Goal: Task Accomplishment & Management: Use online tool/utility

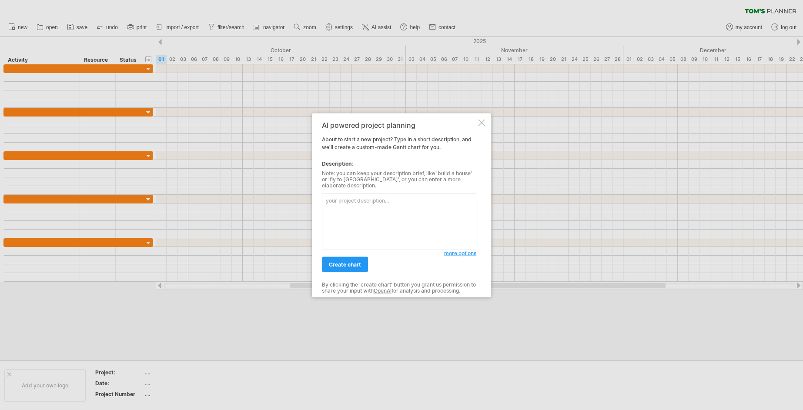
click at [396, 208] on textarea at bounding box center [399, 221] width 154 height 56
click at [401, 217] on textarea at bounding box center [399, 221] width 154 height 56
paste textarea "| Lorem | Ipsumdol / Sitame | Consectet | Adipi | Eli | Seddo (e) | Temporinci …"
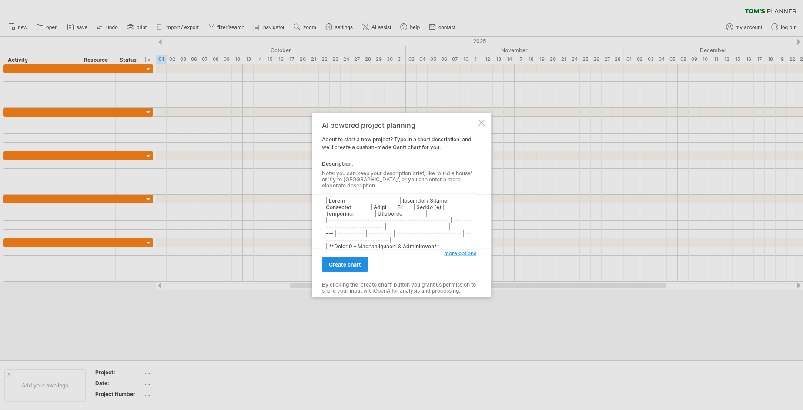
type textarea "| Lorem | Ipsumdol / Sitame | Consectet | Adipi | Eli | Seddo (e) | Temporinci …"
click at [360, 262] on span "create chart" at bounding box center [345, 264] width 32 height 7
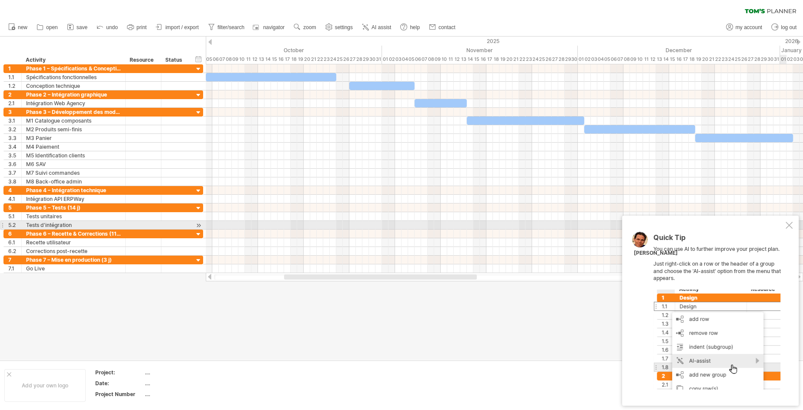
click at [789, 227] on div at bounding box center [788, 225] width 7 height 7
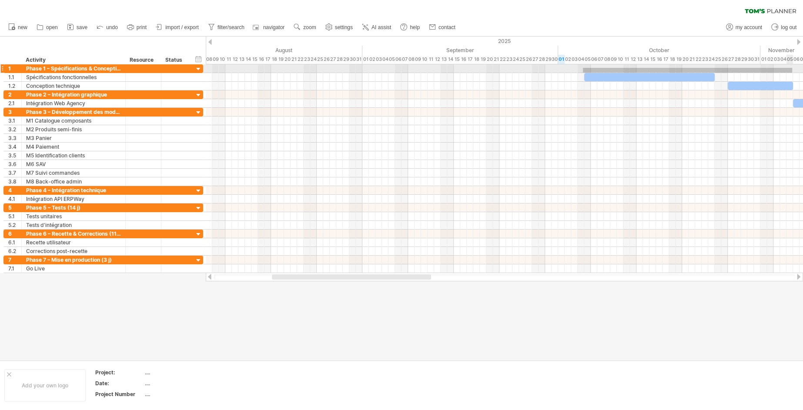
drag, startPoint x: 583, startPoint y: 68, endPoint x: 792, endPoint y: 73, distance: 209.3
click at [792, 73] on div at bounding box center [504, 68] width 597 height 9
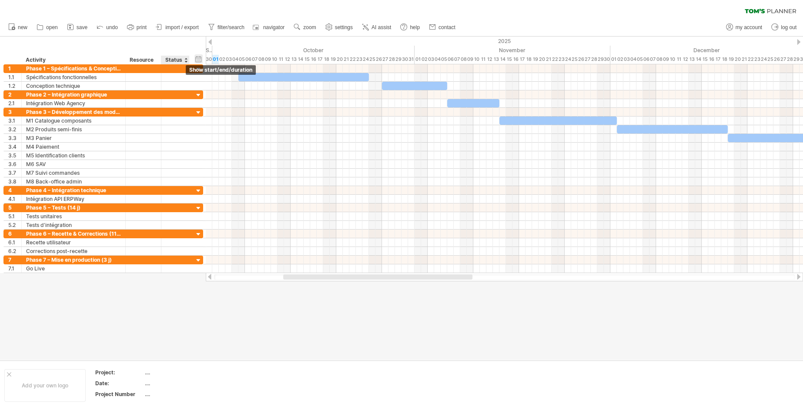
click at [198, 60] on div "hide start/end/duration show start/end/duration" at bounding box center [198, 58] width 8 height 9
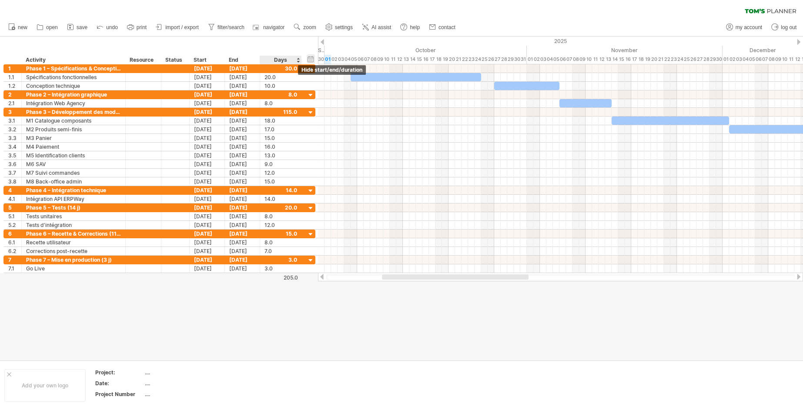
click at [311, 58] on div "hide start/end/duration show start/end/duration" at bounding box center [311, 58] width 8 height 9
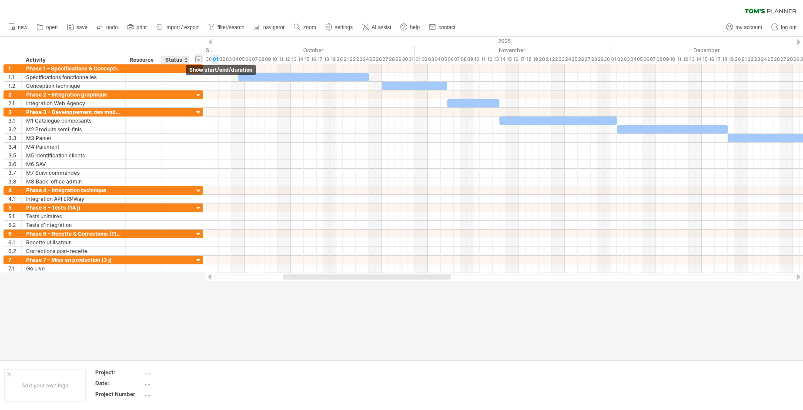
click at [196, 61] on div "hide start/end/duration show start/end/duration" at bounding box center [198, 58] width 8 height 9
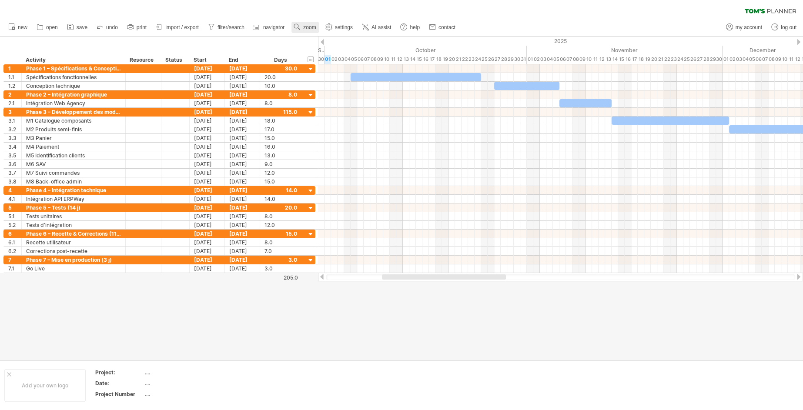
click at [311, 30] on span "zoom" at bounding box center [309, 27] width 13 height 6
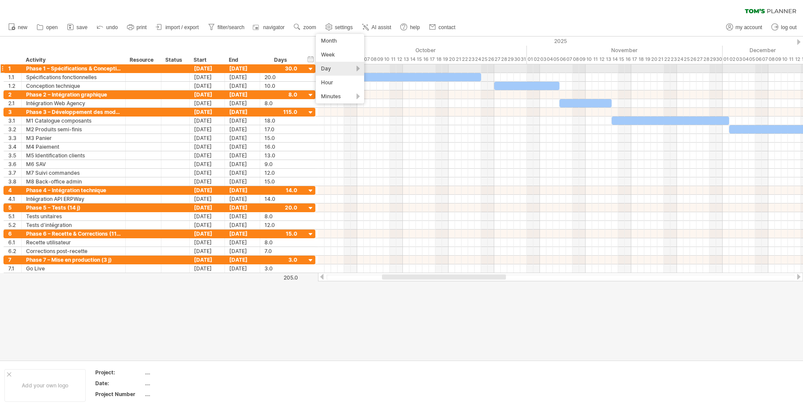
click at [339, 68] on div "Day" at bounding box center [340, 69] width 48 height 14
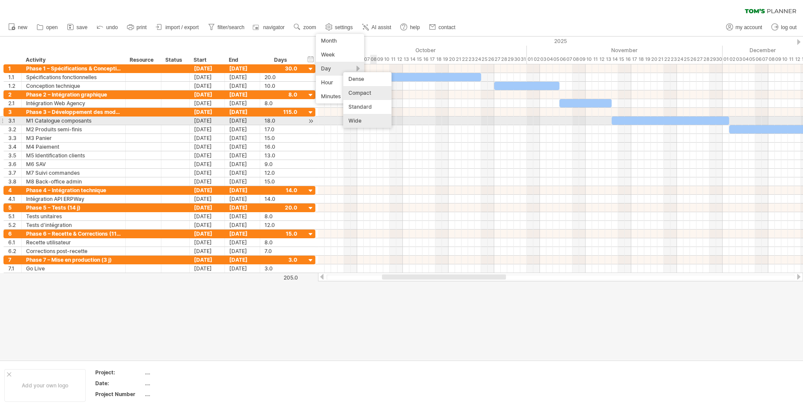
click at [373, 124] on div "Wide" at bounding box center [367, 121] width 48 height 14
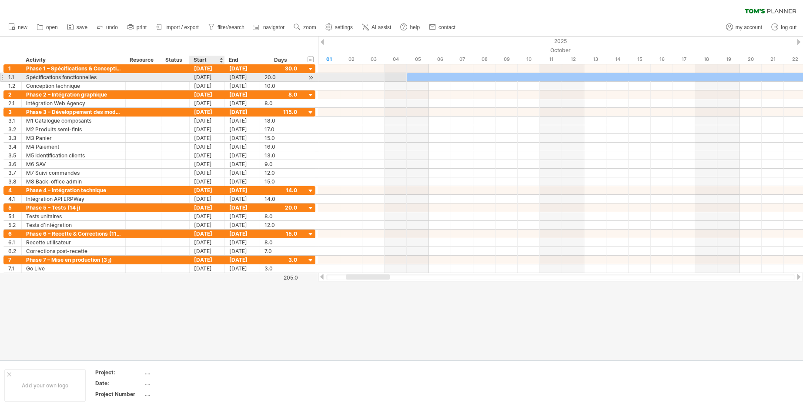
click at [196, 77] on div "[DATE]" at bounding box center [207, 77] width 35 height 8
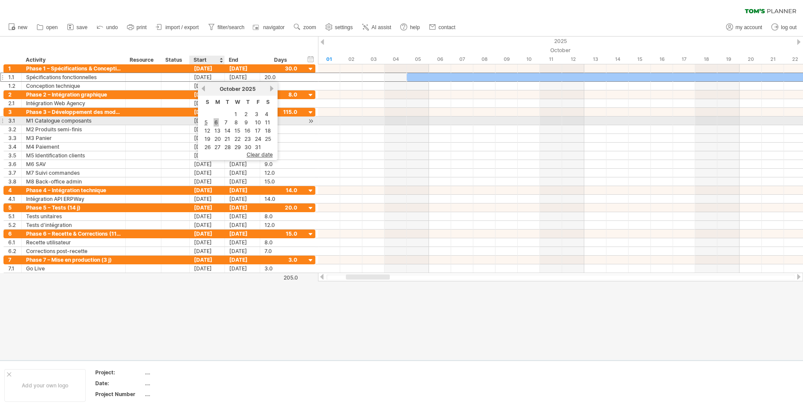
click at [214, 120] on link "6" at bounding box center [216, 122] width 5 height 8
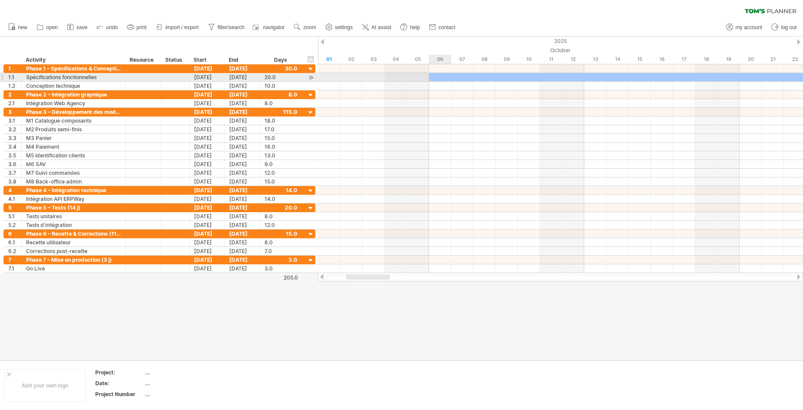
click at [437, 81] on div at bounding box center [560, 77] width 485 height 9
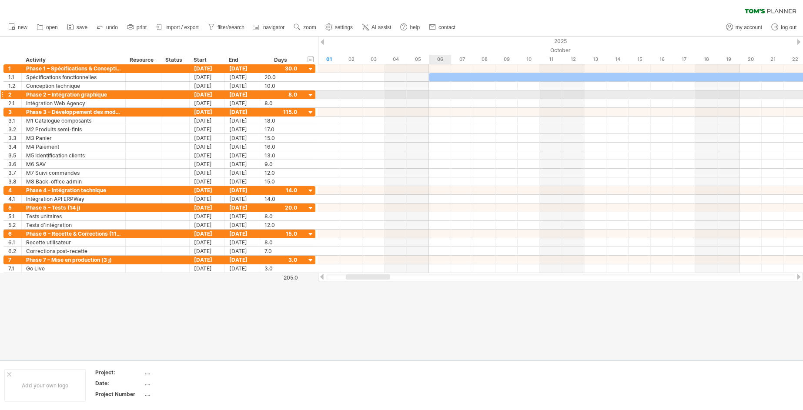
click at [429, 93] on div at bounding box center [560, 94] width 485 height 9
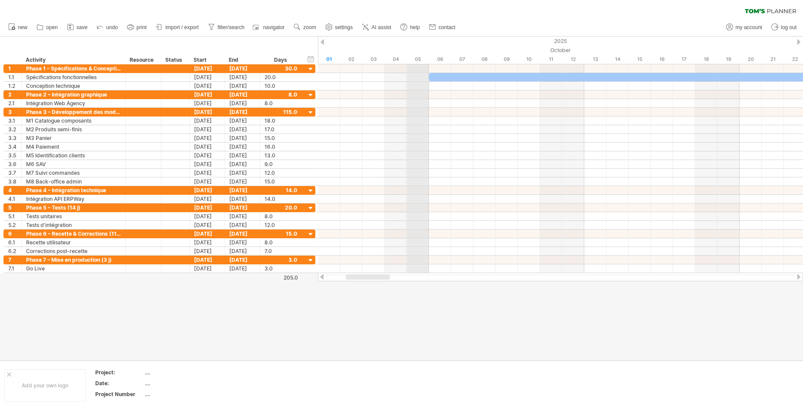
click at [407, 59] on div "05" at bounding box center [418, 59] width 22 height 9
click at [425, 57] on div "05" at bounding box center [418, 59] width 22 height 9
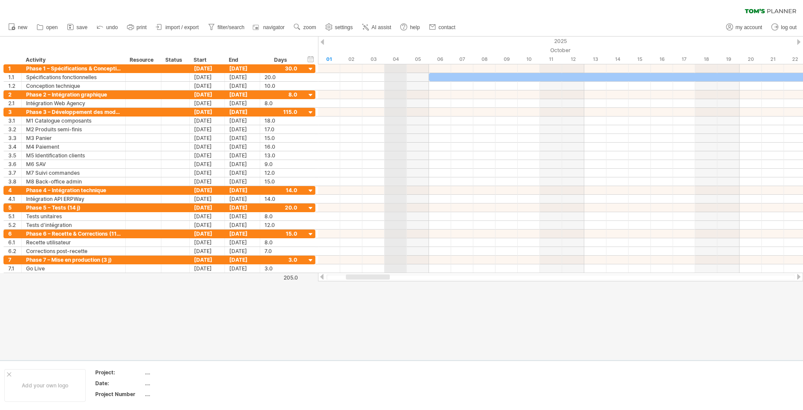
click at [399, 57] on div "04" at bounding box center [395, 59] width 22 height 9
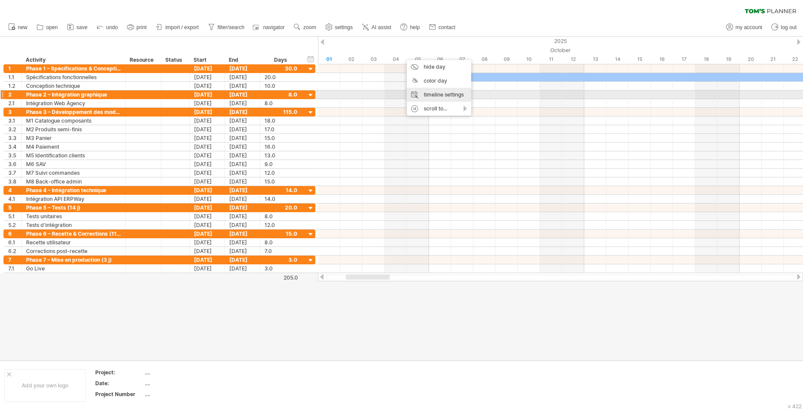
click at [440, 98] on div "timeline settings" at bounding box center [439, 95] width 64 height 14
select select "*"
select select "**"
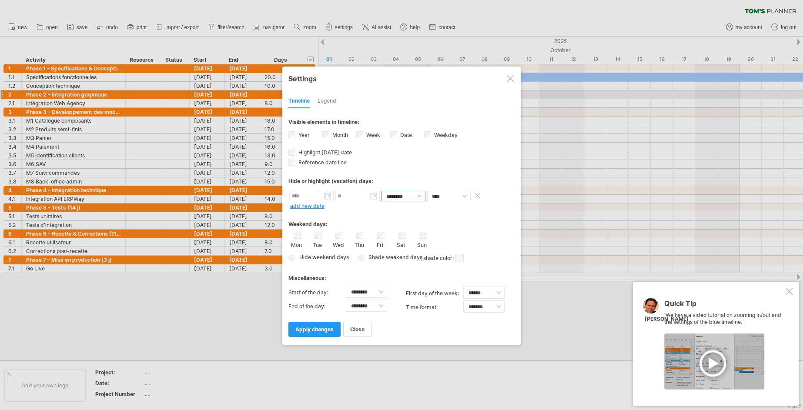
select select "*"
click option "********" at bounding box center [0, 0] width 0 height 0
select select "*"
click option "*****" at bounding box center [0, 0] width 0 height 0
click at [484, 197] on span at bounding box center [479, 196] width 13 height 10
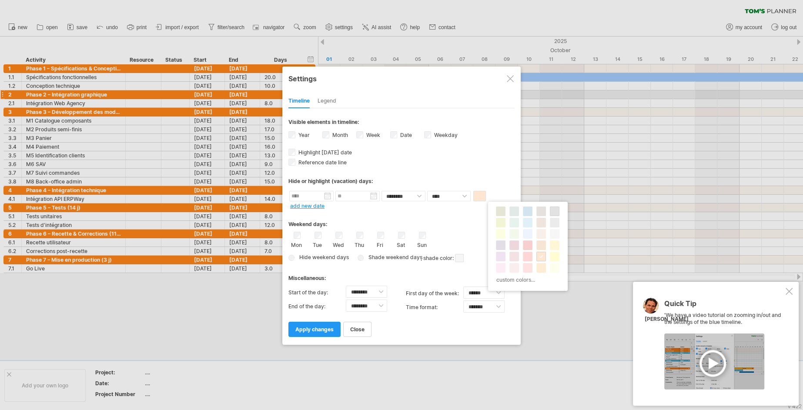
click at [555, 210] on span at bounding box center [554, 211] width 7 height 7
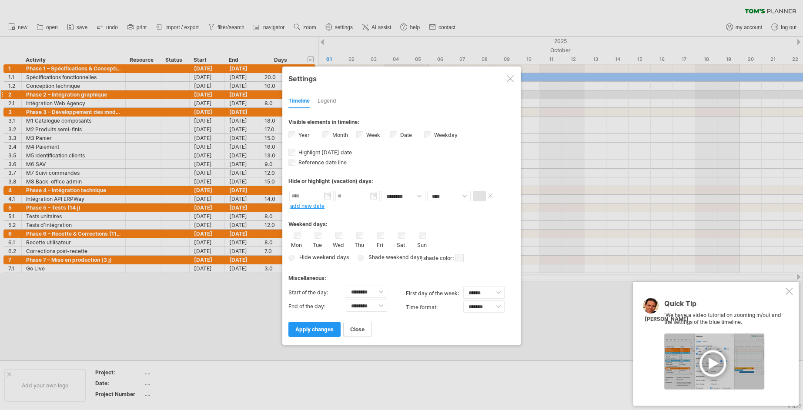
click at [482, 195] on span at bounding box center [479, 196] width 13 height 10
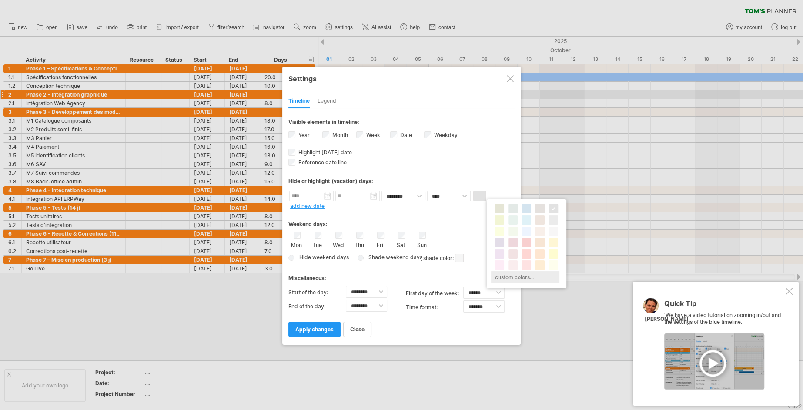
click at [507, 274] on div "custom colors..." at bounding box center [525, 277] width 68 height 12
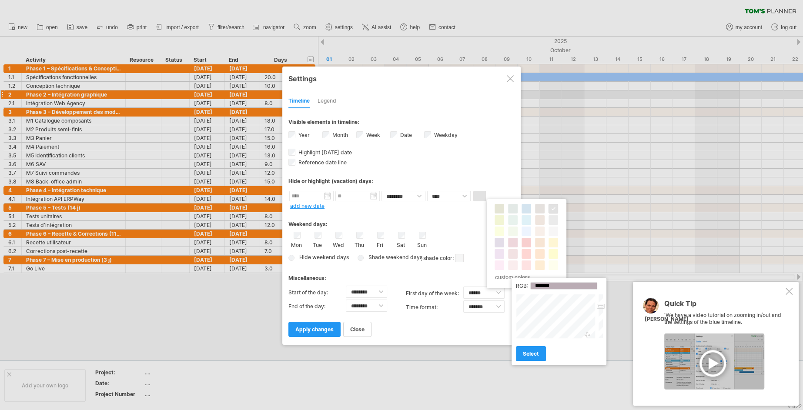
type input "*******"
drag, startPoint x: 568, startPoint y: 319, endPoint x: 587, endPoint y: 338, distance: 26.4
click at [587, 338] on div at bounding box center [556, 316] width 81 height 45
click at [537, 355] on span "select" at bounding box center [531, 354] width 16 height 7
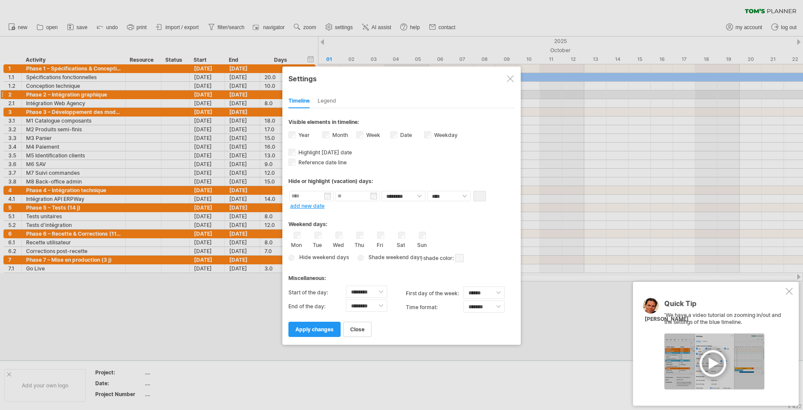
click at [460, 257] on span at bounding box center [459, 258] width 9 height 8
click at [534, 274] on div at bounding box center [531, 272] width 10 height 10
click at [328, 326] on span "apply changes" at bounding box center [314, 329] width 38 height 7
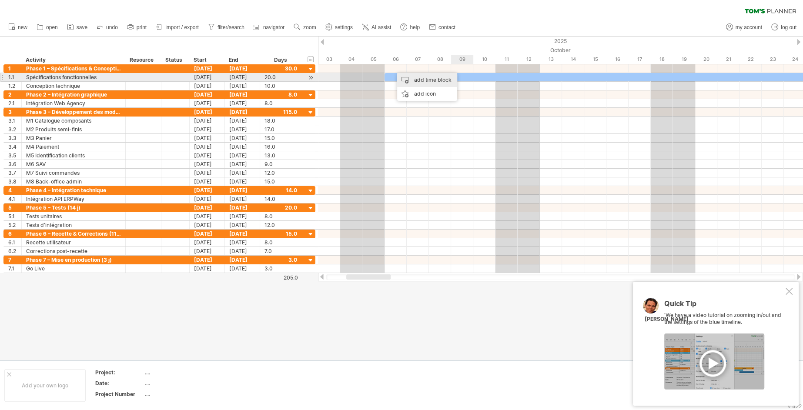
click at [451, 80] on div "add time block" at bounding box center [427, 80] width 60 height 14
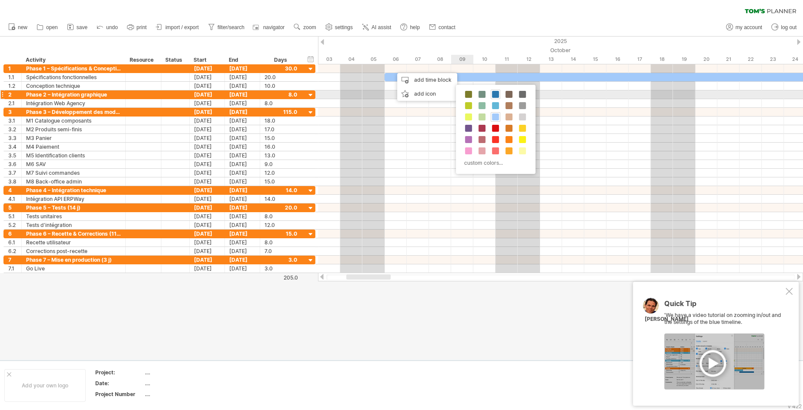
click at [499, 96] on div at bounding box center [496, 95] width 10 height 10
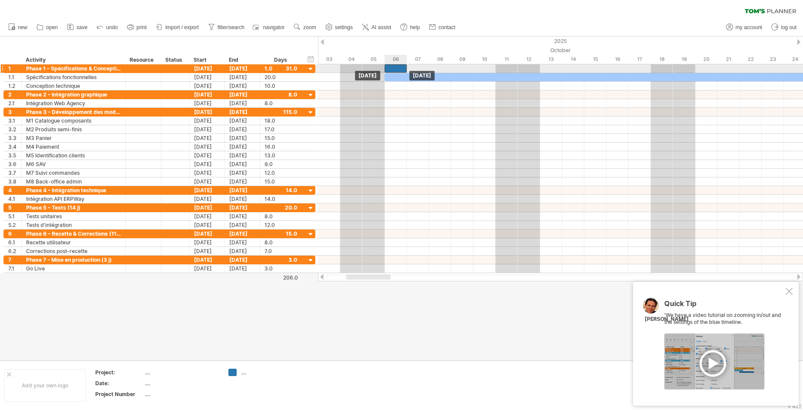
drag, startPoint x: 408, startPoint y: 69, endPoint x: 398, endPoint y: 69, distance: 9.6
click at [398, 69] on div "​" at bounding box center [395, 68] width 22 height 8
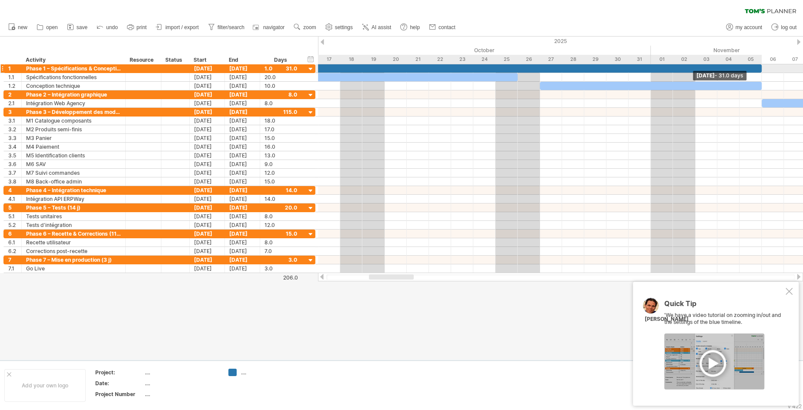
drag, startPoint x: 407, startPoint y: 68, endPoint x: 759, endPoint y: 69, distance: 351.9
click at [759, 69] on div "​" at bounding box center [418, 68] width 688 height 8
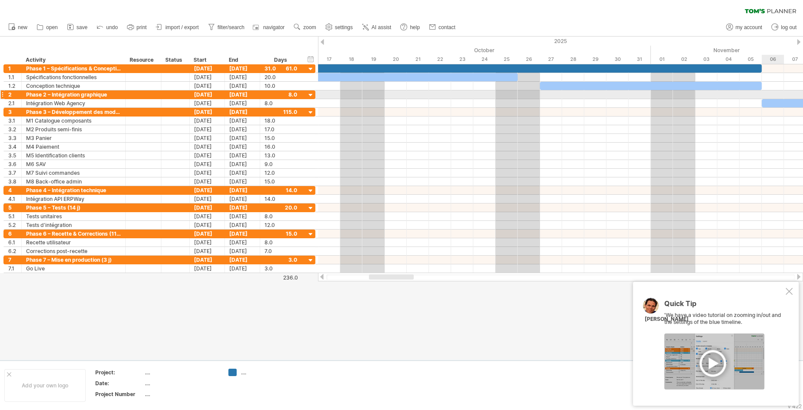
click at [771, 94] on div at bounding box center [560, 94] width 485 height 9
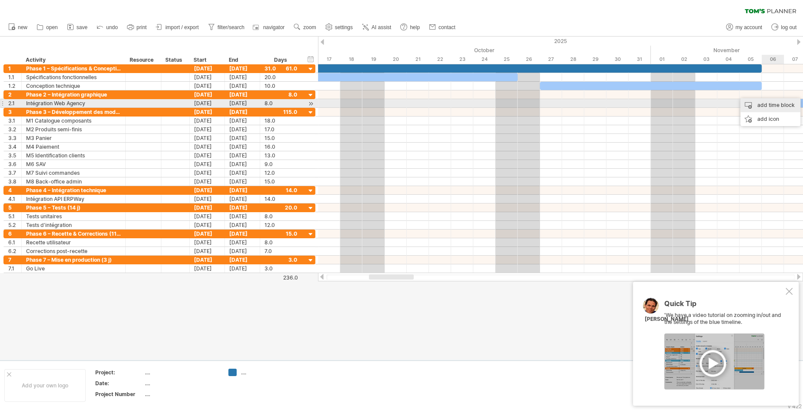
click at [769, 105] on div "add time block" at bounding box center [770, 105] width 60 height 14
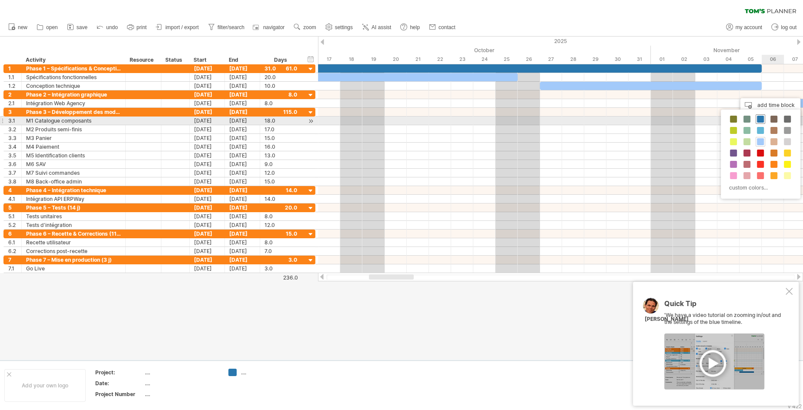
click at [759, 120] on span at bounding box center [760, 119] width 7 height 7
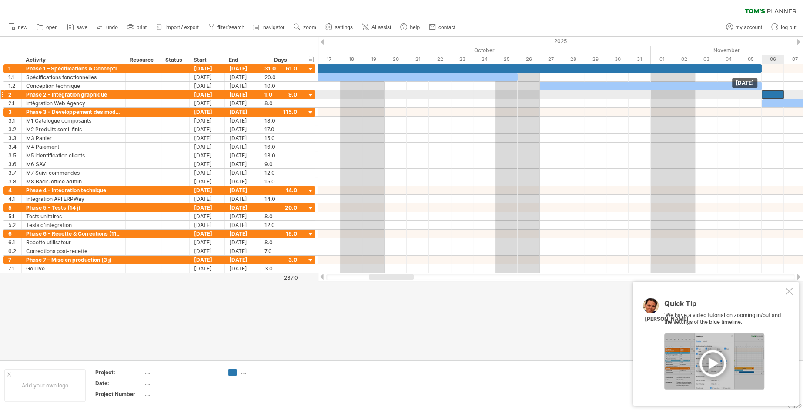
drag, startPoint x: 782, startPoint y: 92, endPoint x: 770, endPoint y: 93, distance: 11.8
click at [770, 93] on div "​" at bounding box center [773, 94] width 22 height 8
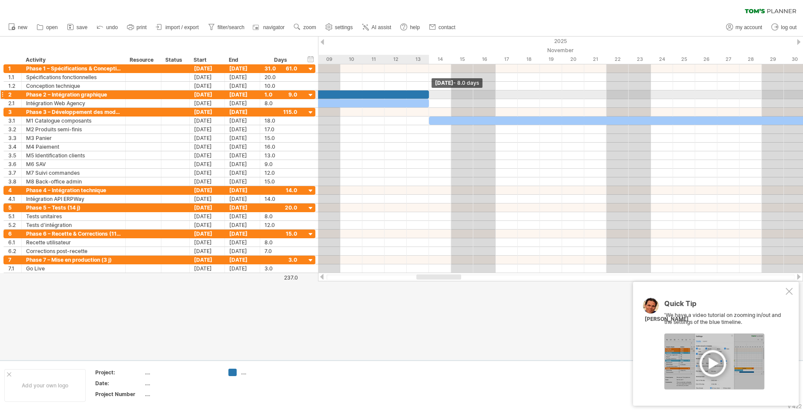
drag, startPoint x: 785, startPoint y: 94, endPoint x: 434, endPoint y: 99, distance: 351.0
click at [434, 99] on div "​ ​ ​ ​ ​ ​ ​ ​ ​ ​ ​ ​ ​ ​ ​ ​ ​ ​ ​ [DATE] - 8.0 days [DATE]" at bounding box center [560, 168] width 485 height 209
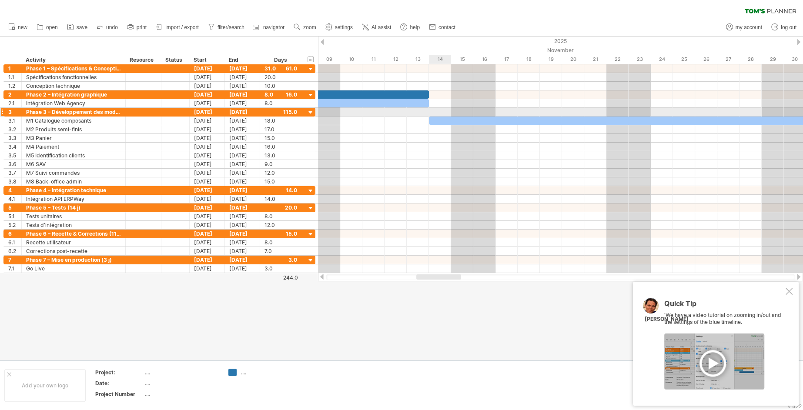
click at [434, 109] on div at bounding box center [560, 112] width 485 height 9
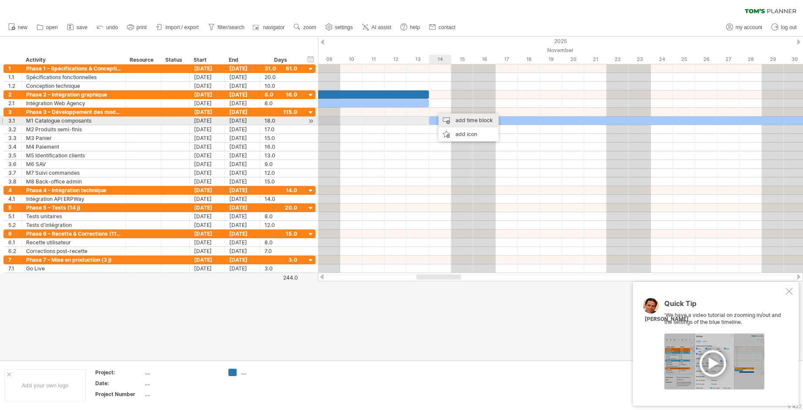
click at [443, 119] on div "add time block" at bounding box center [468, 121] width 60 height 14
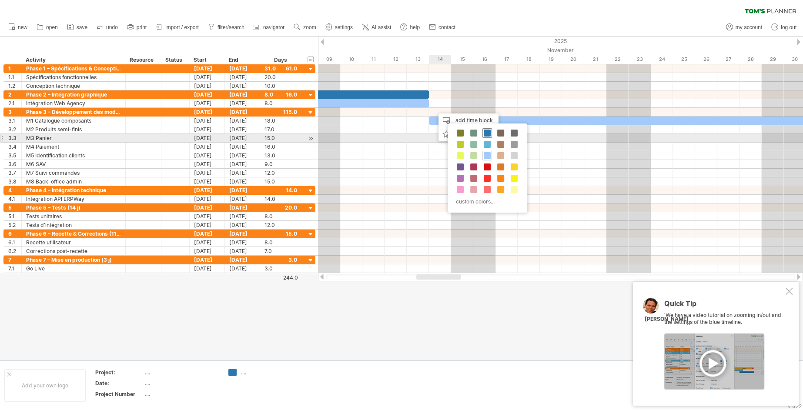
click at [485, 133] on span at bounding box center [487, 133] width 7 height 7
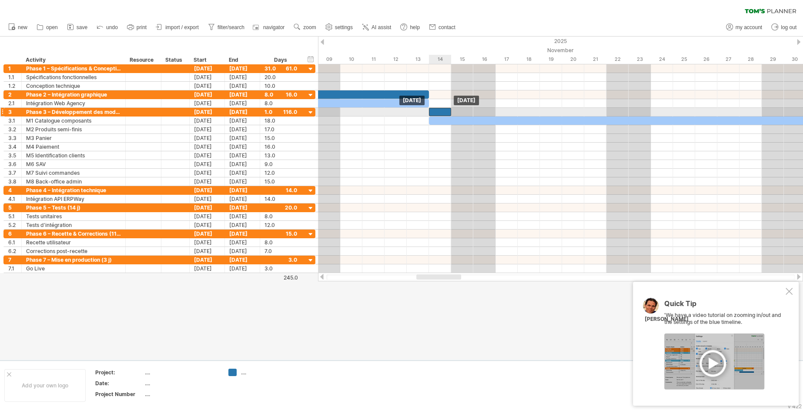
drag, startPoint x: 442, startPoint y: 112, endPoint x: 438, endPoint y: 114, distance: 4.7
click at [438, 114] on div "​" at bounding box center [440, 112] width 22 height 8
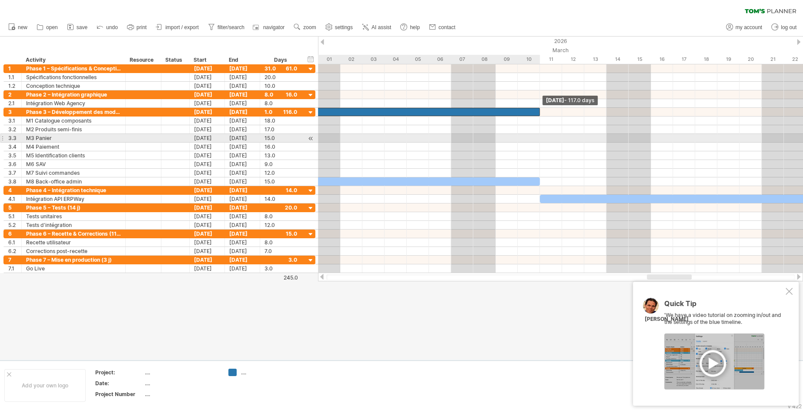
drag, startPoint x: 451, startPoint y: 110, endPoint x: 535, endPoint y: 140, distance: 89.3
click at [535, 140] on div "​ ​ ​ ​ ​ * ​ ​ ​ ​ ​ ​ ​ ​ ​ ​ ​ ​ ​ ​ [DATE] - 117.0 days [DATE]" at bounding box center [560, 168] width 485 height 209
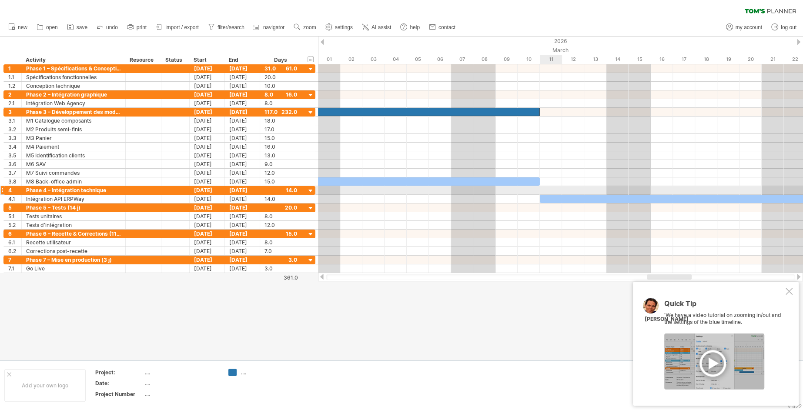
click at [542, 189] on div at bounding box center [560, 190] width 485 height 9
click at [557, 194] on div "add time block" at bounding box center [578, 197] width 60 height 14
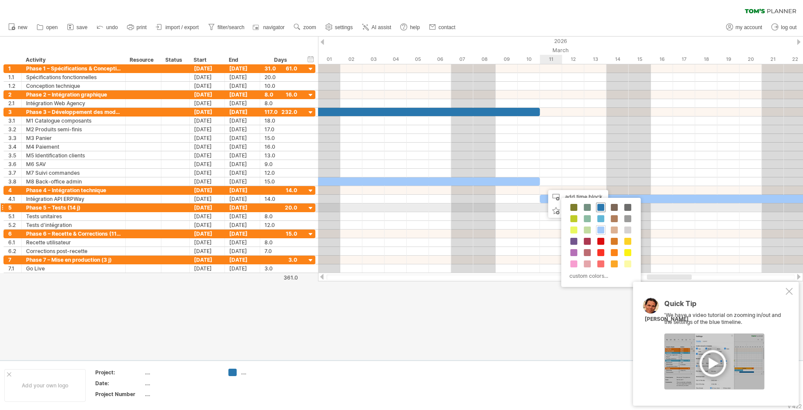
click at [604, 208] on span at bounding box center [600, 207] width 7 height 7
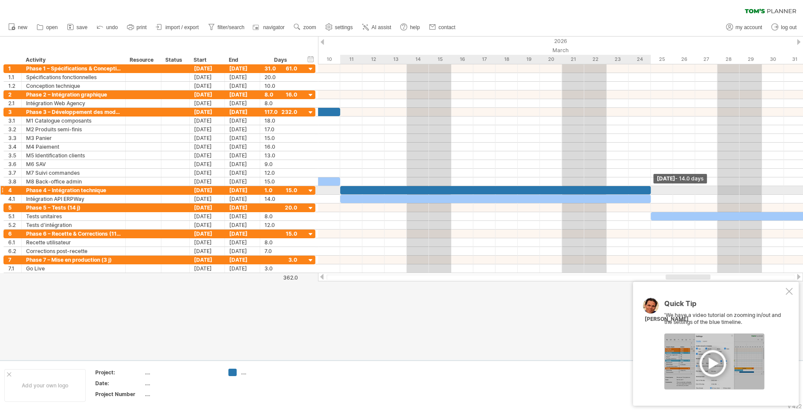
drag, startPoint x: 562, startPoint y: 190, endPoint x: 651, endPoint y: 193, distance: 88.3
click at [651, 193] on div "​ ​ ​ ​ ​ * ​ ​ ​ ​ ​ ​ ​ ​ ​ ​ ​ ​ ​ ​ ​ [DATE] - 14.0 days [DATE]" at bounding box center [560, 168] width 485 height 209
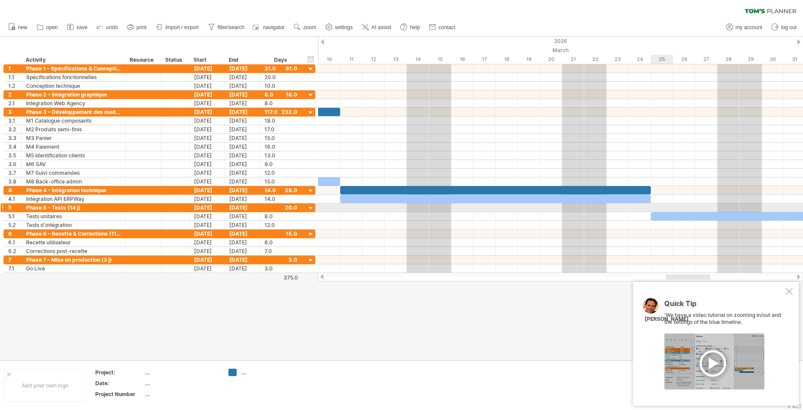
click at [655, 207] on div at bounding box center [560, 208] width 485 height 9
click at [673, 214] on div "add time block" at bounding box center [689, 219] width 60 height 14
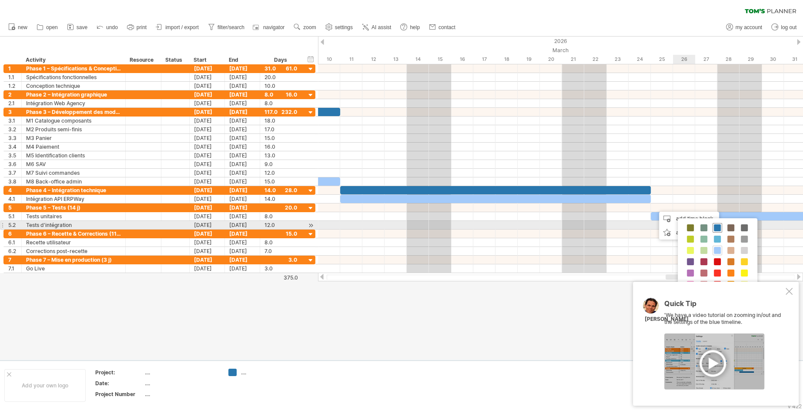
click at [720, 224] on div at bounding box center [717, 228] width 10 height 10
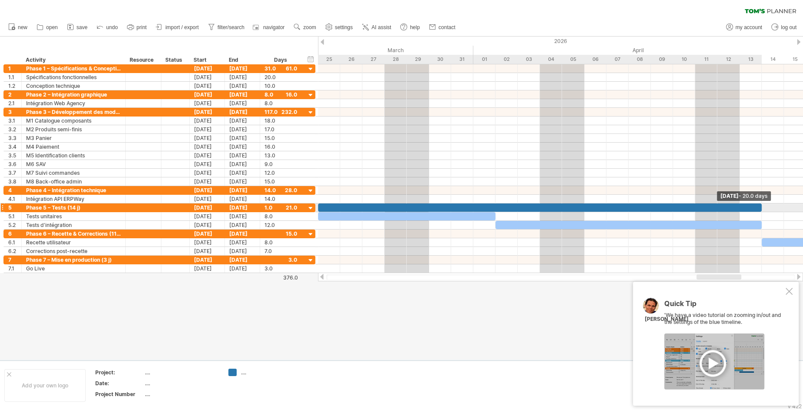
drag, startPoint x: 672, startPoint y: 206, endPoint x: 760, endPoint y: 204, distance: 88.3
click at [760, 204] on span at bounding box center [761, 208] width 3 height 8
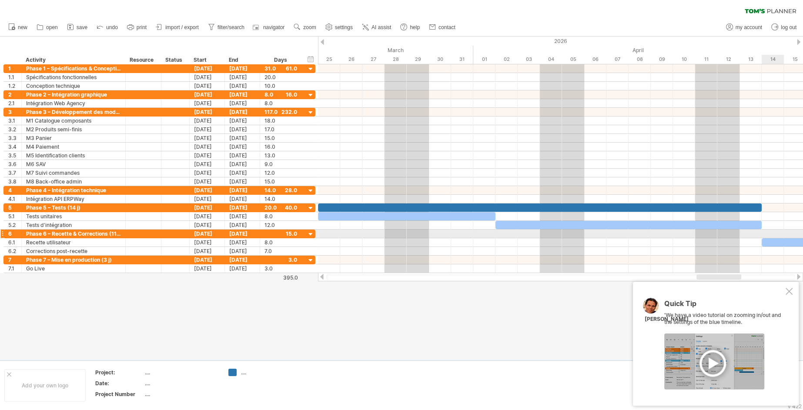
click at [766, 231] on div at bounding box center [560, 234] width 485 height 9
click at [766, 232] on div at bounding box center [560, 234] width 485 height 9
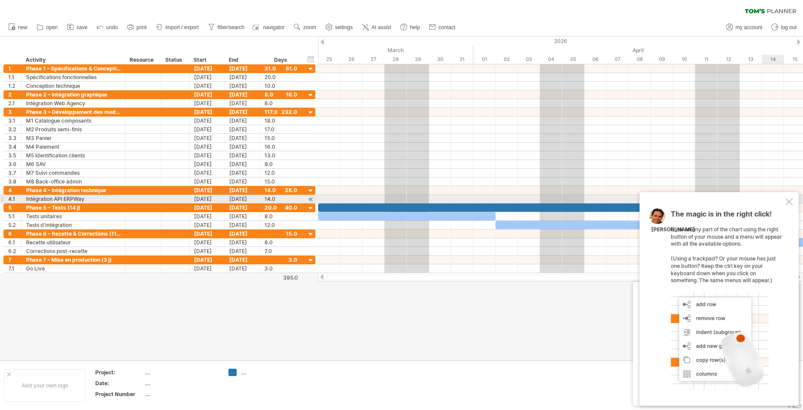
click at [794, 196] on div "The magic is in the right click! Click on any part of the chart using the right…" at bounding box center [718, 299] width 159 height 214
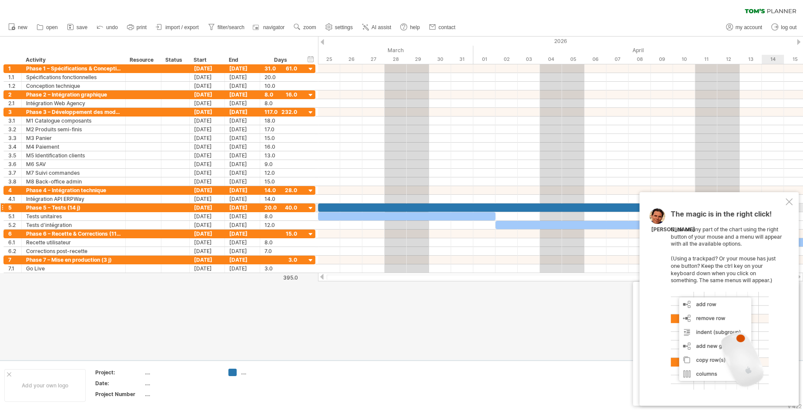
click at [788, 206] on div "The magic is in the right click! Click on any part of the chart using the right…" at bounding box center [718, 299] width 159 height 214
click at [789, 205] on div at bounding box center [788, 201] width 7 height 7
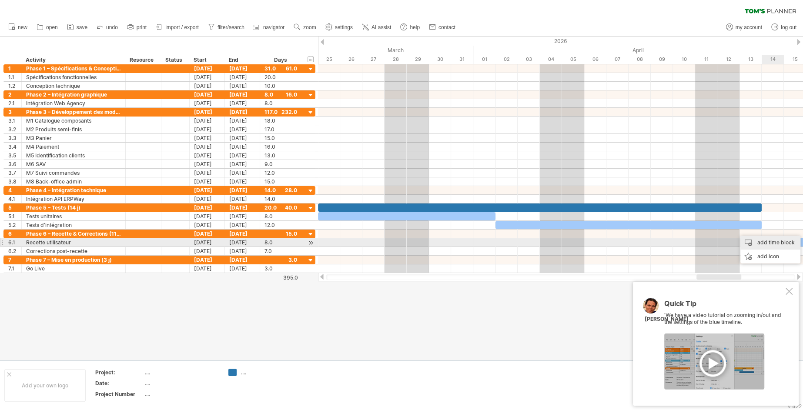
click at [767, 241] on div "add time block" at bounding box center [770, 243] width 60 height 14
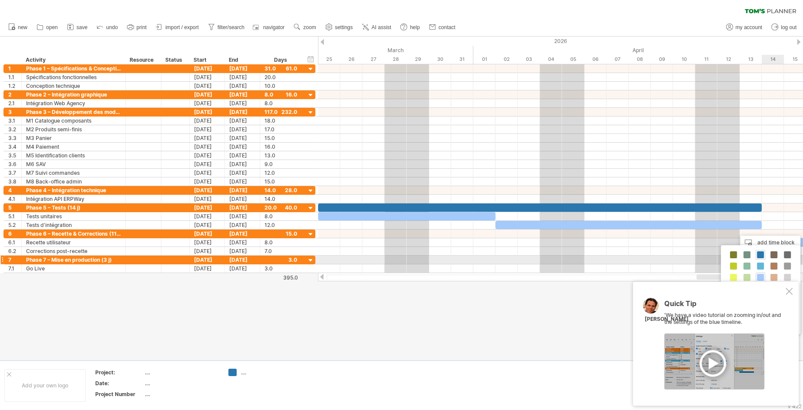
click at [756, 260] on div "custom colors..." at bounding box center [761, 289] width 80 height 89
click at [757, 258] on span at bounding box center [760, 254] width 7 height 7
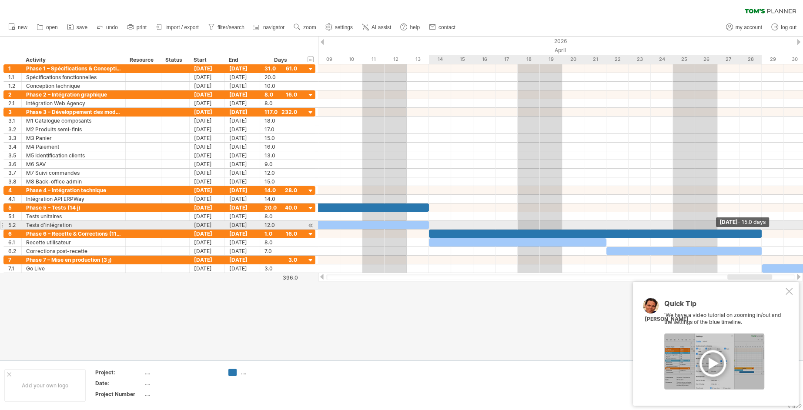
drag, startPoint x: 784, startPoint y: 230, endPoint x: 763, endPoint y: 227, distance: 21.2
click at [763, 227] on div "​ ​ ​ ​ ​ * ​ ​ ​ ​ ​ ​ ​ ​ ​ ​ ​ ​ ​ ​ ​ ​ ​ [DATE] - 15.0 days [DATE]" at bounding box center [560, 168] width 485 height 209
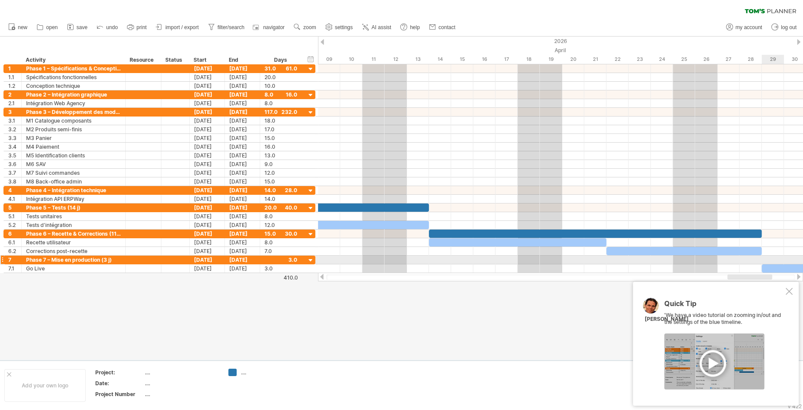
click at [769, 256] on div at bounding box center [560, 260] width 485 height 9
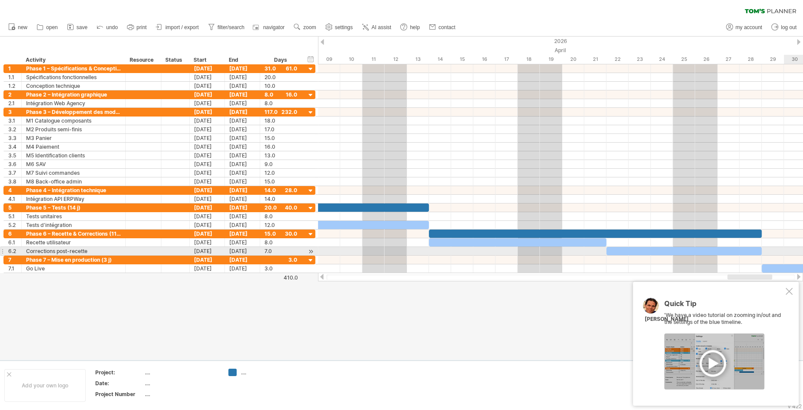
click at [785, 251] on div at bounding box center [560, 251] width 485 height 9
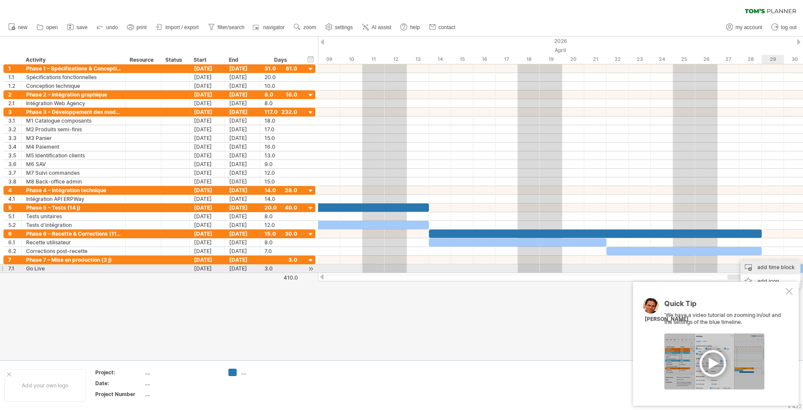
click at [771, 271] on div "add time block" at bounding box center [770, 268] width 60 height 14
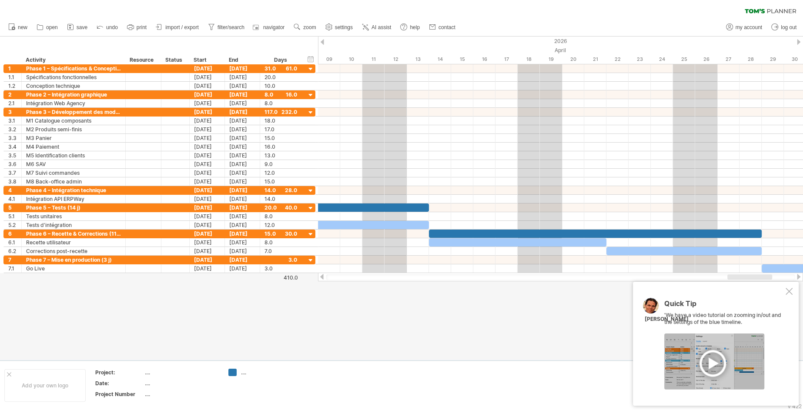
click at [789, 287] on div "Quick Tip 'We have a video tutorial on zooming in/out and the settings of the b…" at bounding box center [716, 344] width 166 height 124
click at [791, 296] on div "Quick Tip 'We have a video tutorial on zooming in/out and the settings of the b…" at bounding box center [716, 344] width 166 height 124
click at [792, 295] on div "Quick Tip 'We have a video tutorial on zooming in/out and the settings of the b…" at bounding box center [716, 344] width 166 height 124
click at [792, 294] on div at bounding box center [788, 291] width 7 height 7
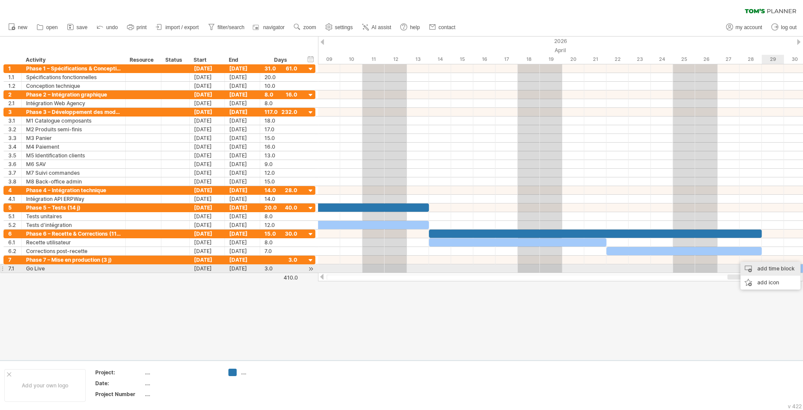
click at [765, 271] on div "add time block" at bounding box center [770, 269] width 60 height 14
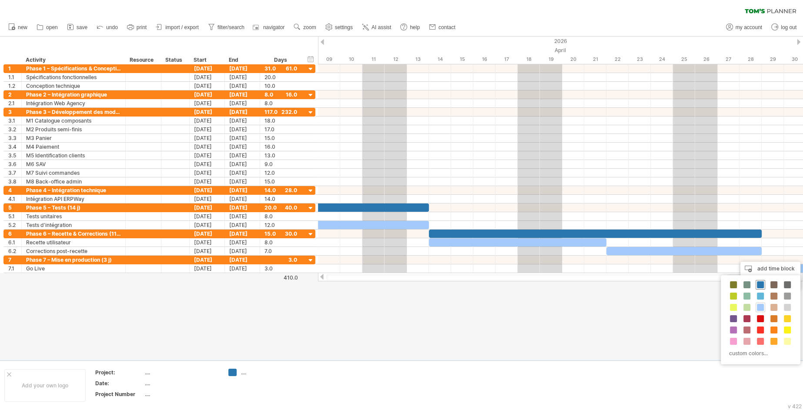
click at [759, 286] on span at bounding box center [760, 284] width 7 height 7
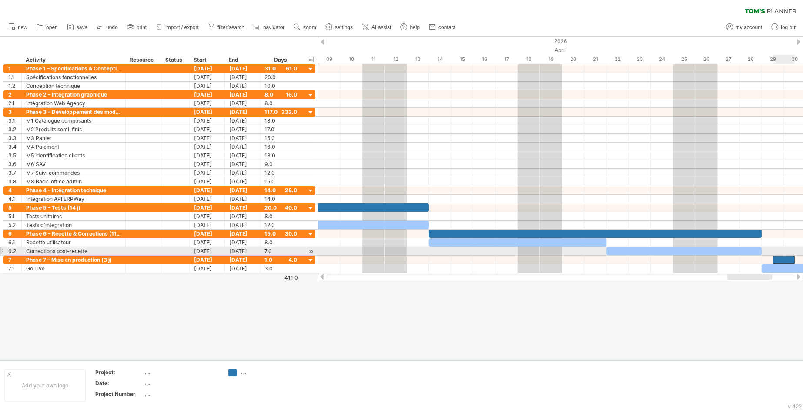
click at [776, 256] on div "​" at bounding box center [783, 260] width 22 height 8
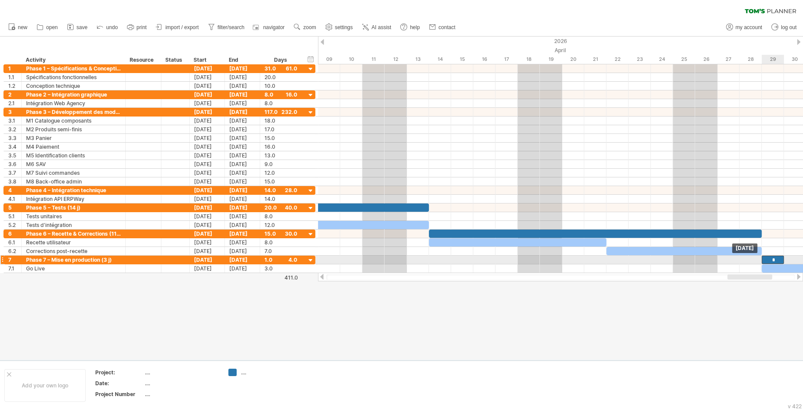
drag, startPoint x: 782, startPoint y: 259, endPoint x: 771, endPoint y: 261, distance: 11.0
click at [771, 261] on div "*" at bounding box center [773, 260] width 22 height 8
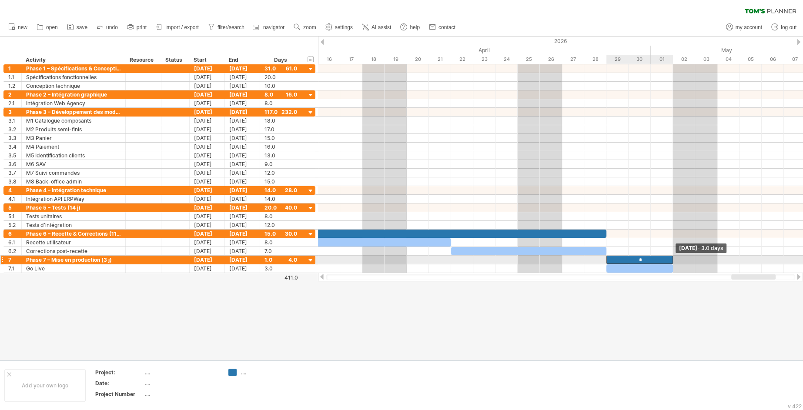
drag, startPoint x: 784, startPoint y: 259, endPoint x: 677, endPoint y: 261, distance: 106.6
click at [677, 261] on div "​ ​ ​ ​ ​ * ​ ​ ​ ​ ​ ​ ​ ​ ​ ​ ​ ​ ​ ​ ​ ​ * ​ [DATE] - 3.0 days [DATE]" at bounding box center [560, 168] width 485 height 209
click at [698, 259] on div at bounding box center [560, 260] width 485 height 9
click at [652, 302] on div at bounding box center [401, 199] width 803 height 324
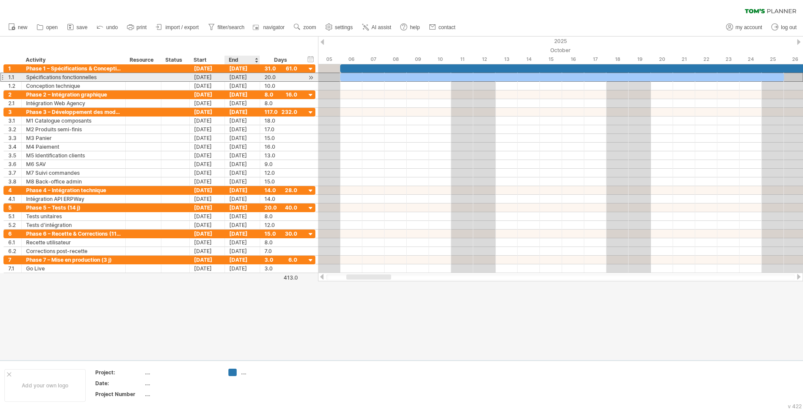
click at [232, 79] on div "[DATE]" at bounding box center [242, 77] width 35 height 8
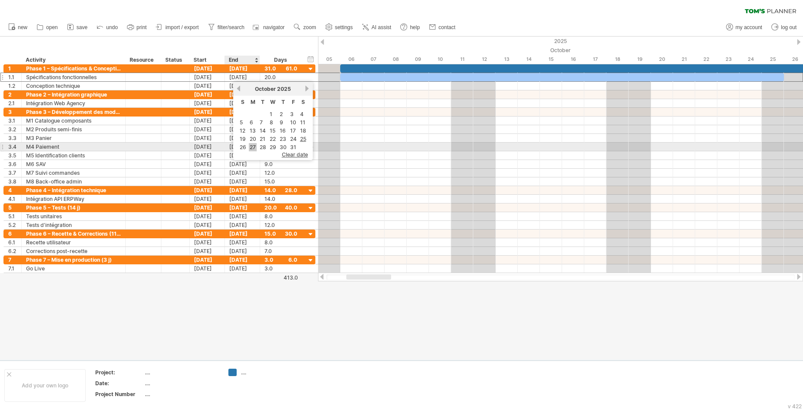
click at [252, 147] on link "27" at bounding box center [253, 147] width 8 height 8
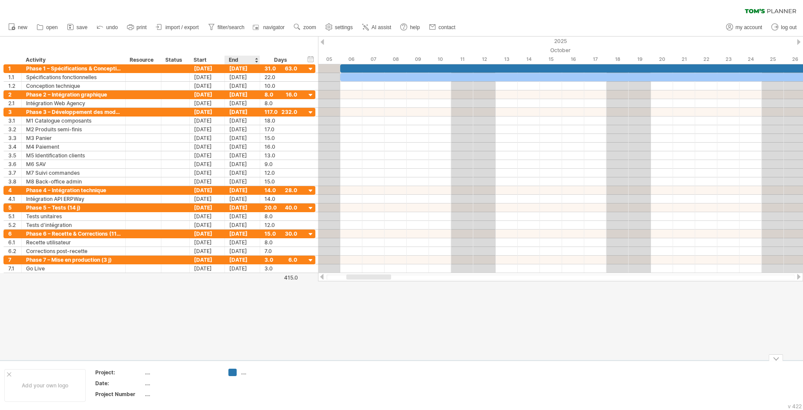
click at [243, 372] on div "...." at bounding box center [264, 372] width 47 height 7
click at [240, 373] on div at bounding box center [258, 372] width 60 height 7
click at [231, 373] on div "Trying to reach [DOMAIN_NAME] Connected again... 0% clear filter new 1" at bounding box center [401, 205] width 803 height 410
click at [241, 373] on div at bounding box center [258, 372] width 60 height 7
click at [248, 373] on div at bounding box center [264, 372] width 47 height 7
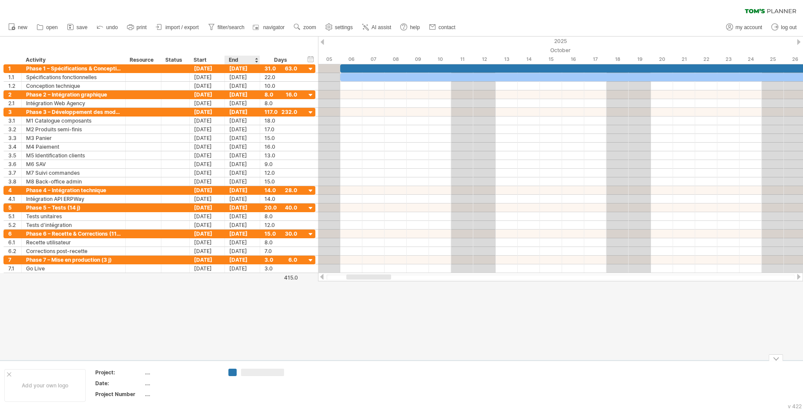
click at [248, 373] on input "text" at bounding box center [262, 372] width 43 height 7
click at [248, 372] on input "text" at bounding box center [262, 372] width 43 height 7
type input "***"
click at [231, 373] on div "Trying to reach [DOMAIN_NAME] Connected again... 0% clear filter new 1" at bounding box center [401, 205] width 803 height 410
click at [232, 381] on td "MOA" at bounding box center [258, 385] width 69 height 33
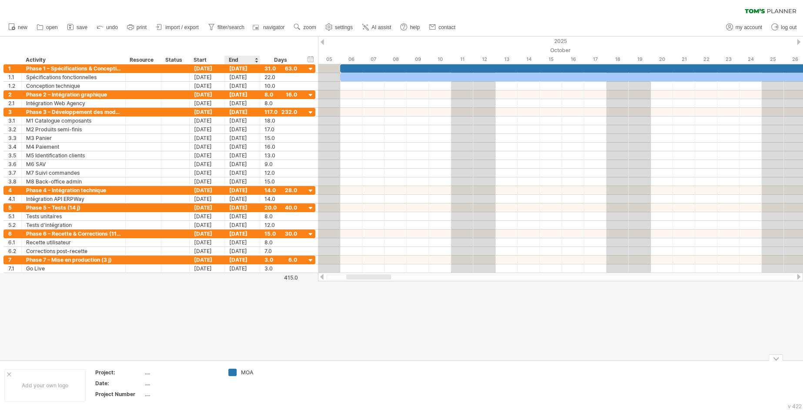
click at [232, 381] on td "MOA" at bounding box center [258, 385] width 69 height 33
click at [232, 383] on td "MOA" at bounding box center [258, 385] width 69 height 33
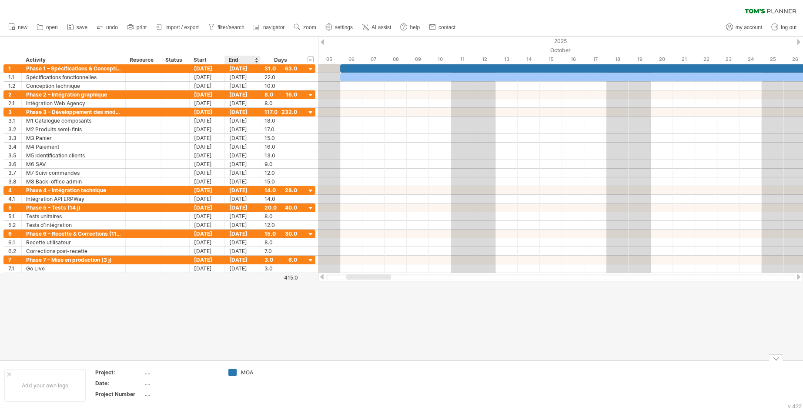
click at [232, 383] on td "MOA" at bounding box center [258, 385] width 69 height 33
click at [253, 389] on div "add color" at bounding box center [262, 389] width 52 height 14
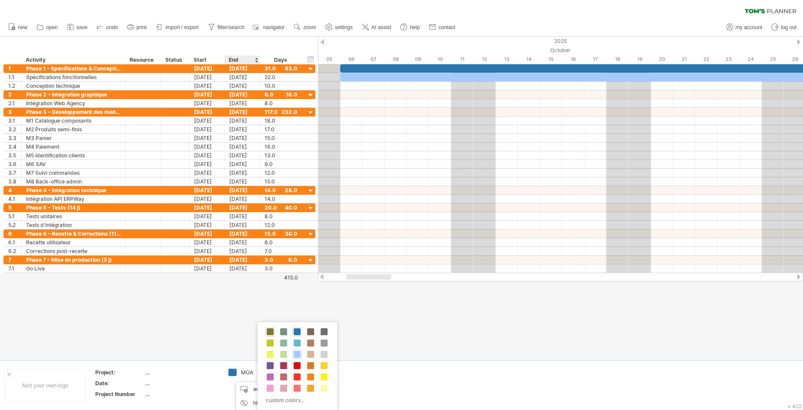
click at [272, 331] on span at bounding box center [270, 331] width 7 height 7
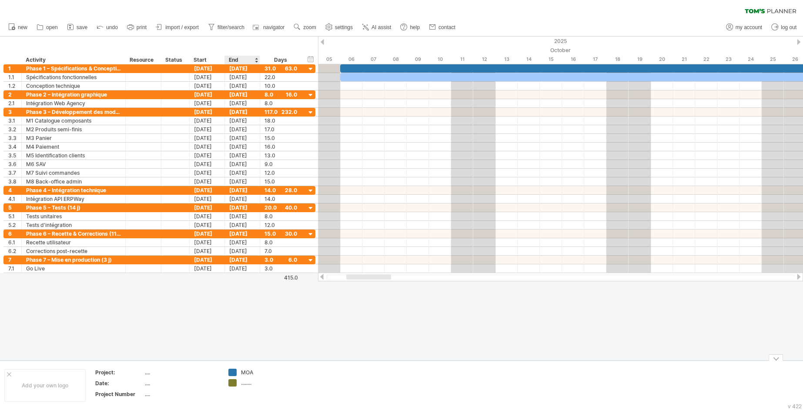
click at [247, 386] on div "........" at bounding box center [264, 382] width 47 height 7
click at [238, 383] on div at bounding box center [258, 382] width 60 height 7
click at [243, 382] on div at bounding box center [264, 382] width 47 height 7
click at [243, 382] on input "text" at bounding box center [262, 382] width 43 height 7
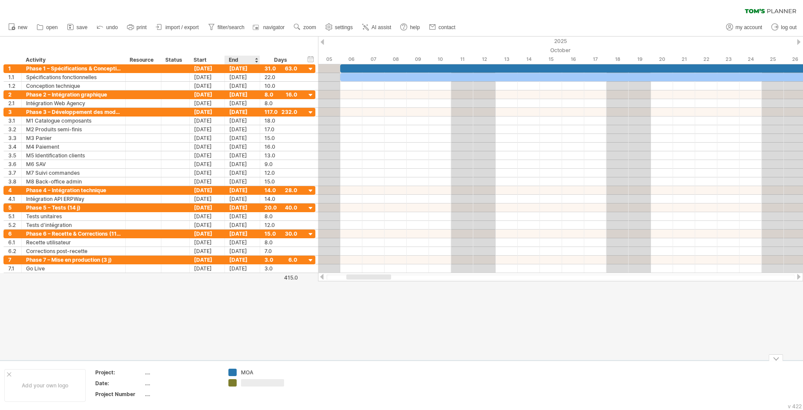
type input "***"
click at [239, 389] on td "MOA ESN" at bounding box center [258, 385] width 69 height 33
click at [259, 391] on div "add color" at bounding box center [261, 389] width 52 height 14
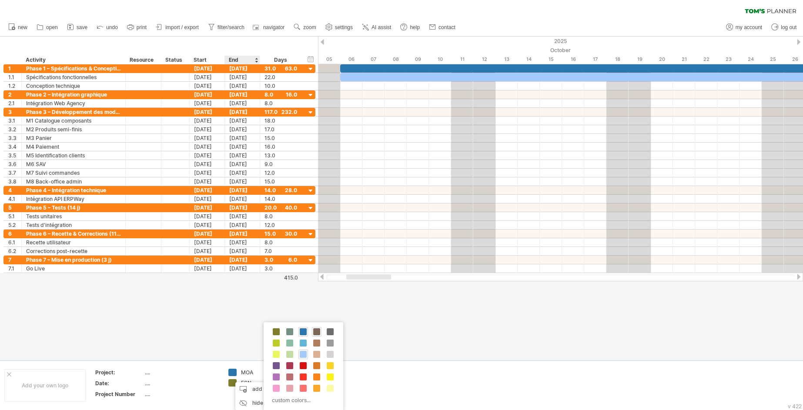
click at [318, 332] on span at bounding box center [316, 331] width 7 height 7
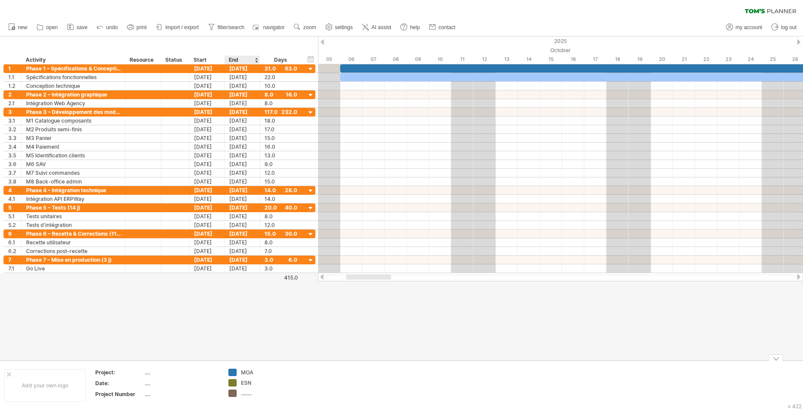
click at [244, 394] on div "........" at bounding box center [264, 393] width 47 height 7
type input "******"
click at [231, 400] on td "MOA ESN ******" at bounding box center [258, 385] width 69 height 33
click at [260, 381] on div "ESN" at bounding box center [264, 382] width 47 height 7
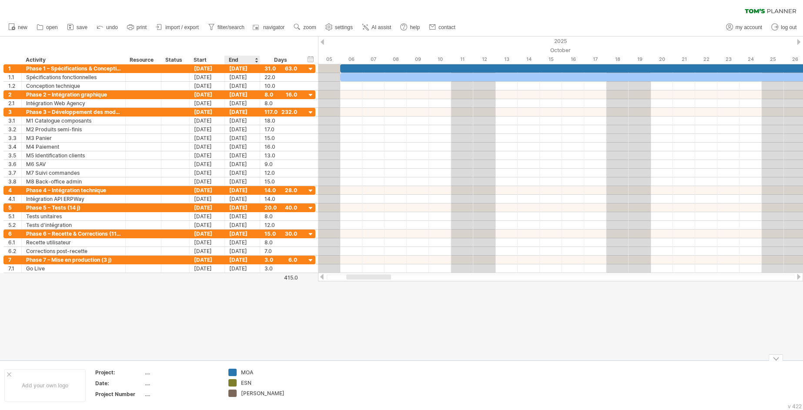
click at [228, 401] on td "MOA ESN [PERSON_NAME]" at bounding box center [258, 385] width 69 height 33
click at [254, 386] on div "add color" at bounding box center [262, 389] width 52 height 14
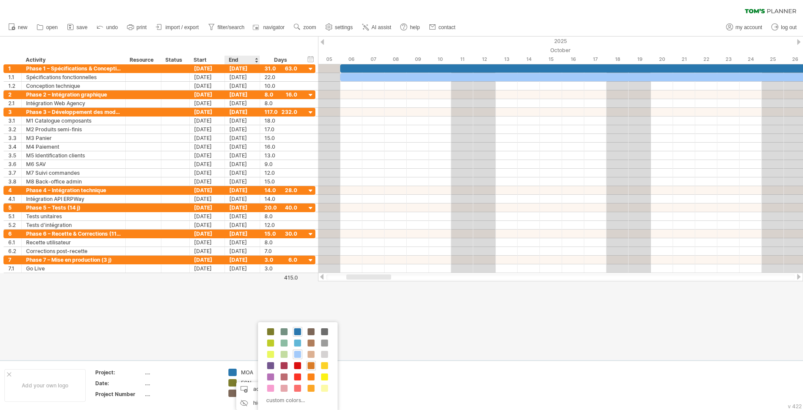
click at [311, 368] on span at bounding box center [310, 365] width 7 height 7
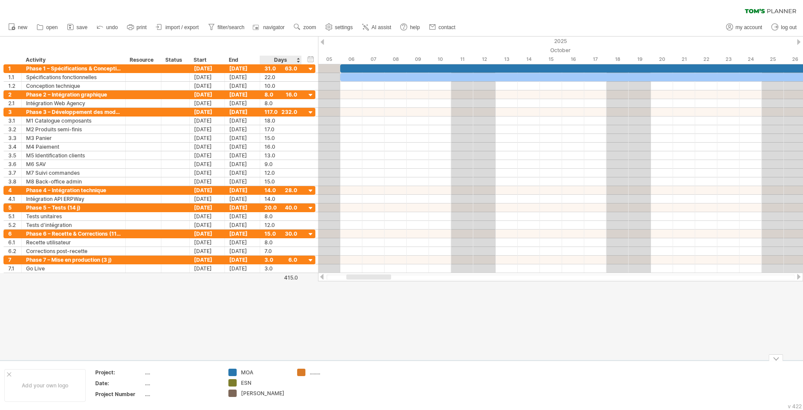
click at [313, 371] on div "........" at bounding box center [333, 372] width 47 height 7
click at [312, 376] on td at bounding box center [327, 385] width 69 height 33
click at [311, 376] on div at bounding box center [333, 372] width 47 height 7
type input "****"
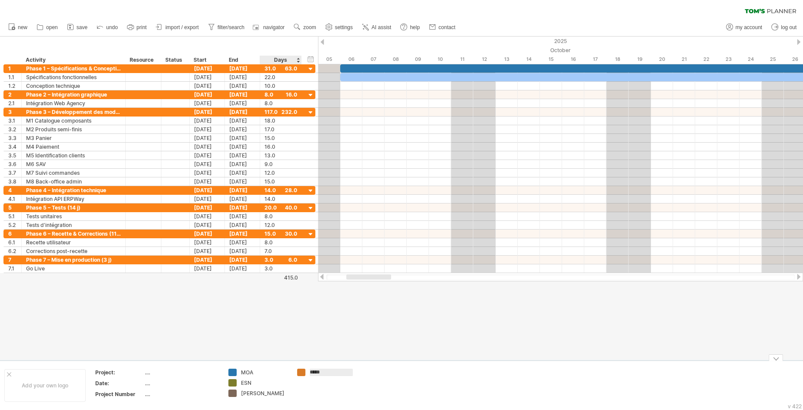
click at [302, 387] on td "****" at bounding box center [327, 385] width 69 height 33
click at [317, 389] on div "add color" at bounding box center [333, 389] width 52 height 14
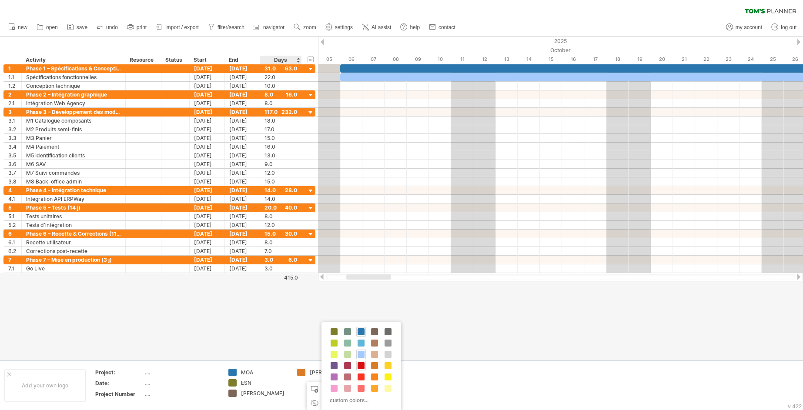
click at [359, 362] on span at bounding box center [361, 365] width 7 height 7
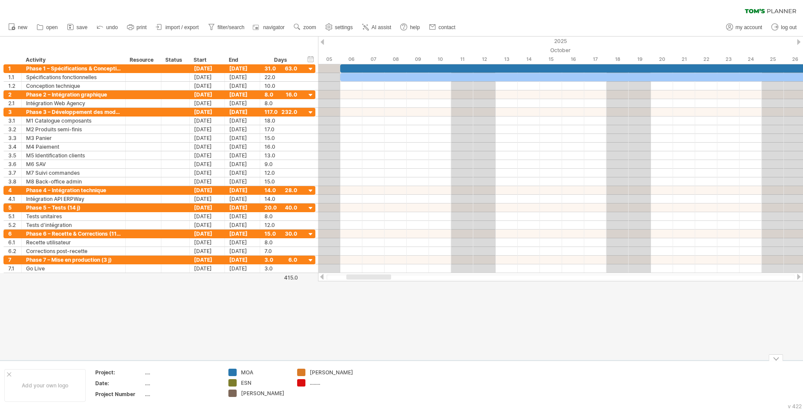
click at [314, 382] on div "........" at bounding box center [333, 382] width 47 height 7
type input "*******"
click at [300, 397] on td "[PERSON_NAME] *******" at bounding box center [327, 385] width 69 height 33
click at [332, 391] on div "add color" at bounding box center [335, 389] width 52 height 14
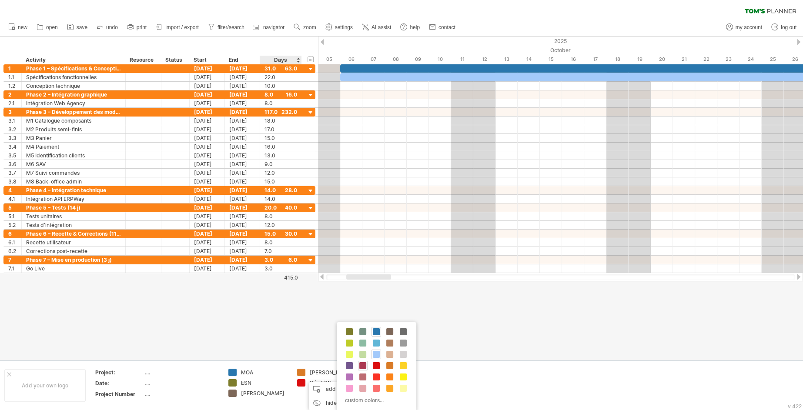
click at [360, 366] on span at bounding box center [362, 365] width 7 height 7
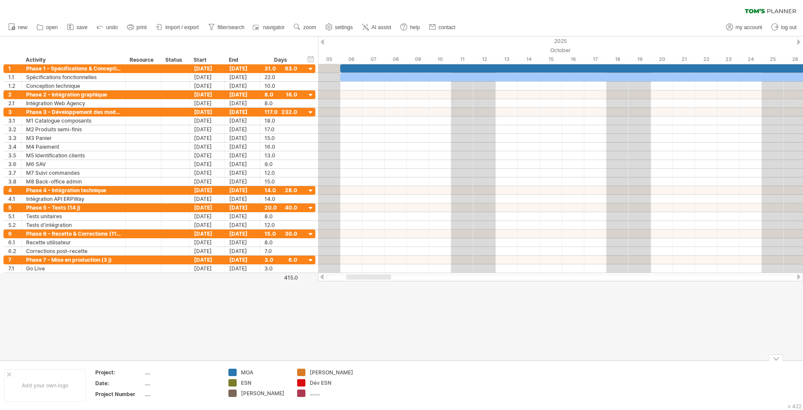
click at [317, 390] on div "........" at bounding box center [333, 393] width 47 height 7
type input "******"
click at [375, 371] on td at bounding box center [395, 385] width 69 height 33
click at [387, 364] on div "add color" at bounding box center [390, 361] width 58 height 14
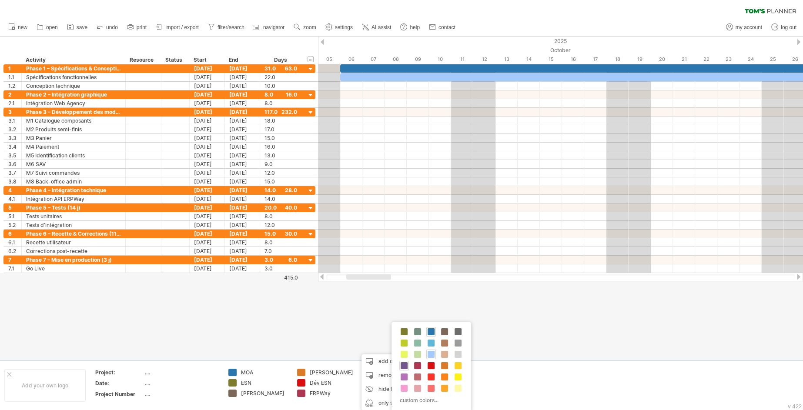
click at [402, 363] on span at bounding box center [404, 365] width 7 height 7
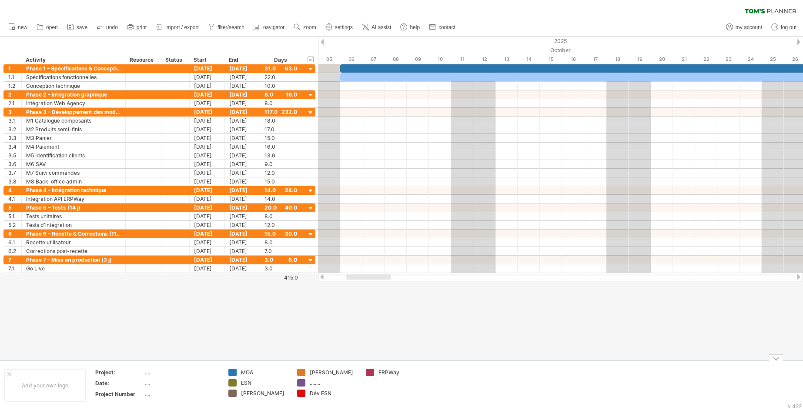
click at [317, 383] on div "........" at bounding box center [333, 382] width 47 height 7
type input "**********"
click at [377, 391] on td "ERPWay" at bounding box center [395, 385] width 69 height 33
click at [394, 390] on div "add color" at bounding box center [407, 389] width 52 height 14
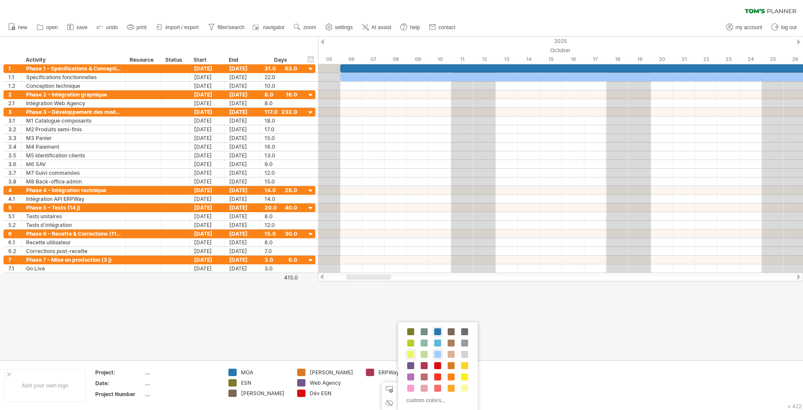
click at [410, 350] on div at bounding box center [411, 355] width 10 height 10
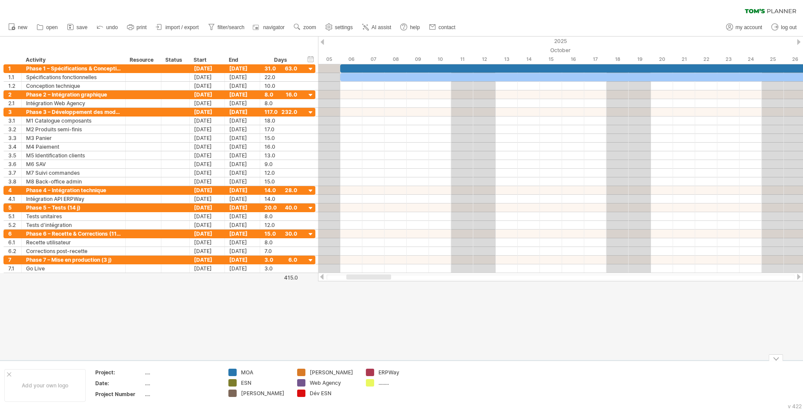
click at [383, 384] on div "........" at bounding box center [401, 382] width 47 height 7
type input "**********"
click at [374, 391] on td "ERPWay tiers bancaire" at bounding box center [395, 385] width 69 height 33
click at [405, 383] on div "add color" at bounding box center [404, 389] width 52 height 14
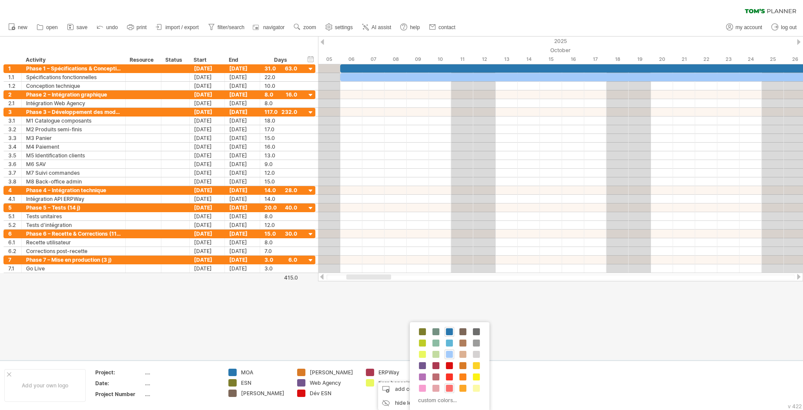
click at [450, 389] on span at bounding box center [449, 388] width 7 height 7
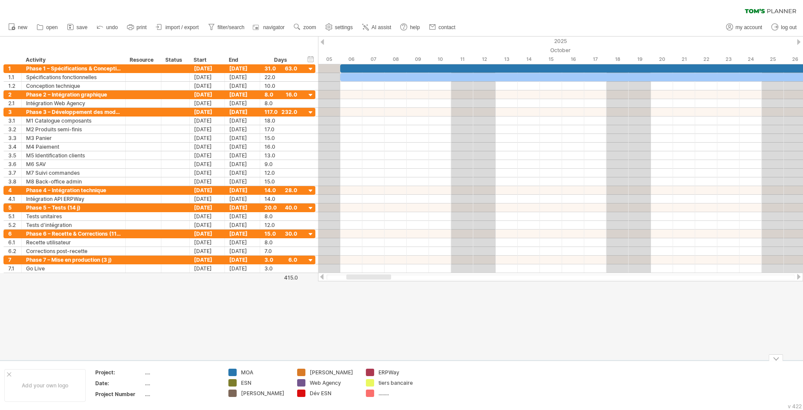
click at [387, 392] on div "........" at bounding box center [401, 393] width 47 height 7
click at [387, 395] on div at bounding box center [401, 393] width 47 height 7
type input "********"
click at [433, 376] on td at bounding box center [464, 385] width 69 height 33
click at [428, 374] on td "ERPWay tiers bancaire SITronic" at bounding box center [395, 385] width 69 height 33
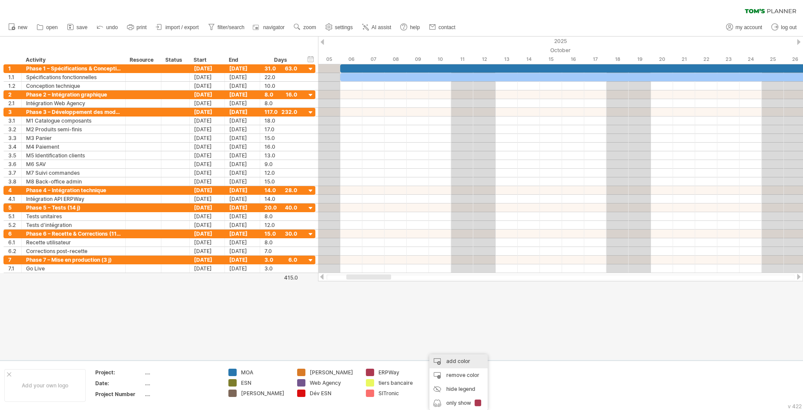
click at [450, 364] on div "add color" at bounding box center [458, 361] width 58 height 14
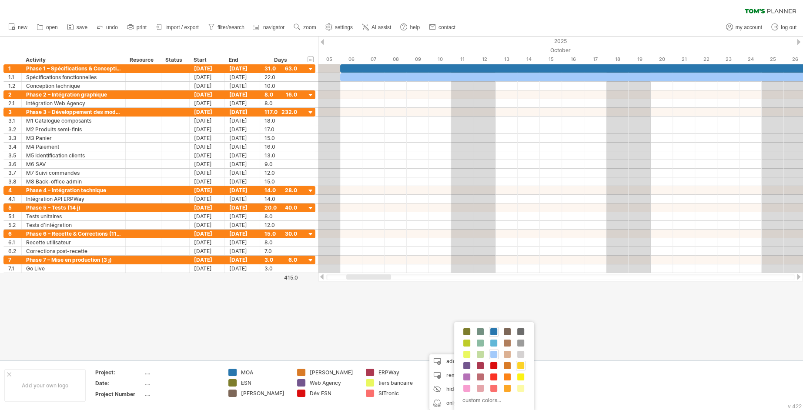
click at [521, 368] on span at bounding box center [520, 365] width 7 height 7
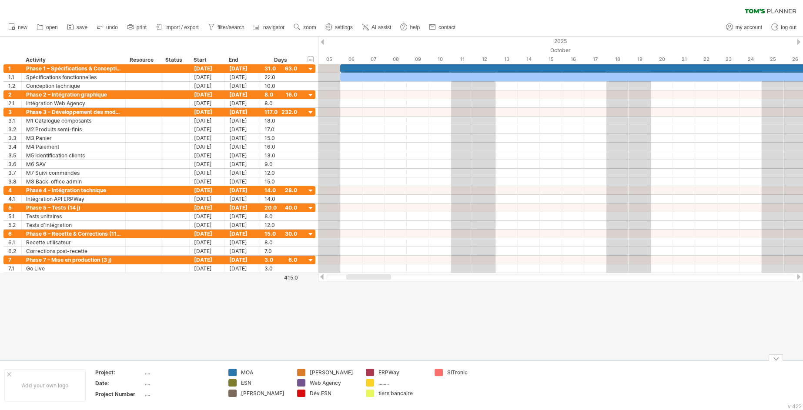
click at [386, 383] on div "........" at bounding box center [401, 382] width 47 height 7
type input "******"
click at [446, 384] on td "SITronic" at bounding box center [464, 385] width 69 height 33
click at [468, 392] on div "add color" at bounding box center [476, 389] width 52 height 14
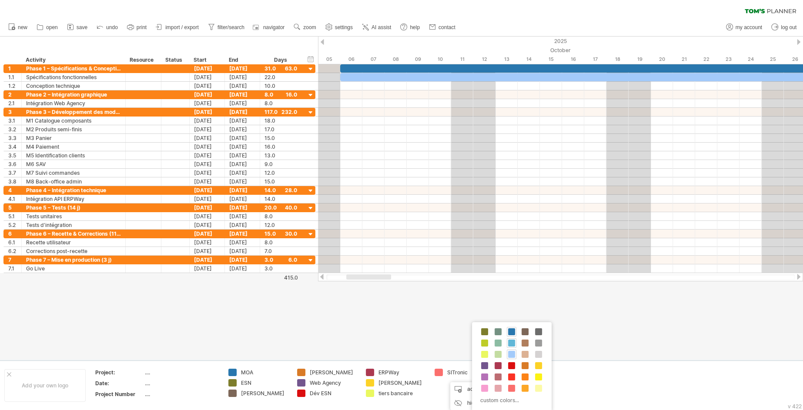
click at [511, 340] on span at bounding box center [511, 343] width 7 height 7
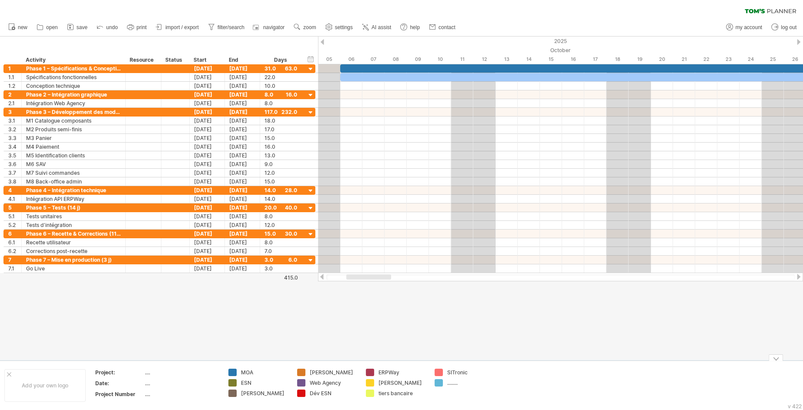
click at [453, 383] on div "........" at bounding box center [470, 382] width 47 height 7
type input "**"
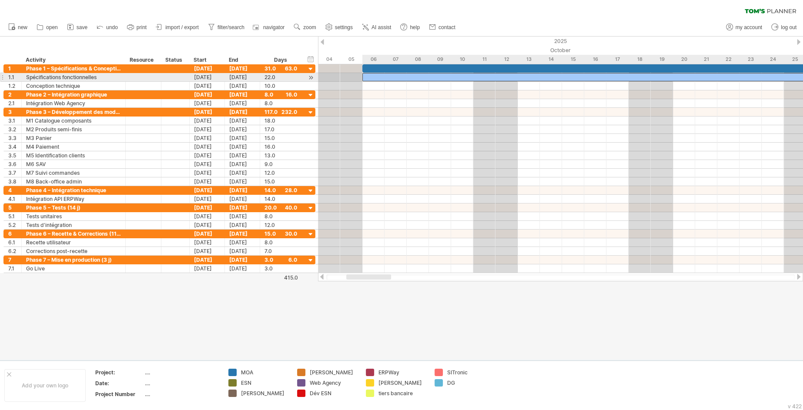
click at [408, 77] on div "​" at bounding box center [606, 77] width 488 height 8
click at [408, 77] on div "*" at bounding box center [606, 77] width 488 height 8
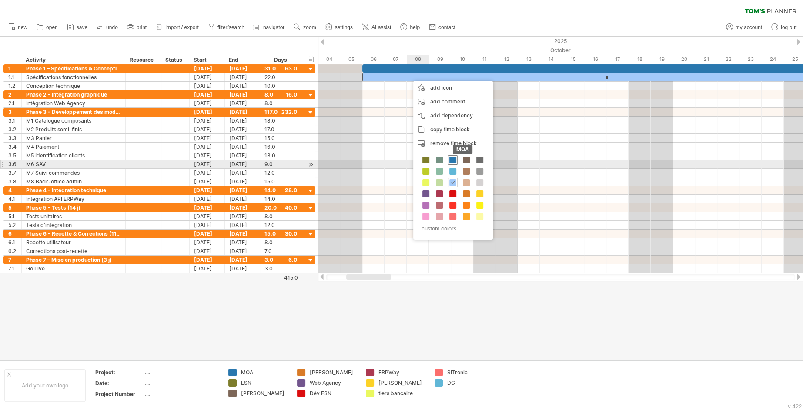
click at [455, 163] on span at bounding box center [452, 160] width 7 height 7
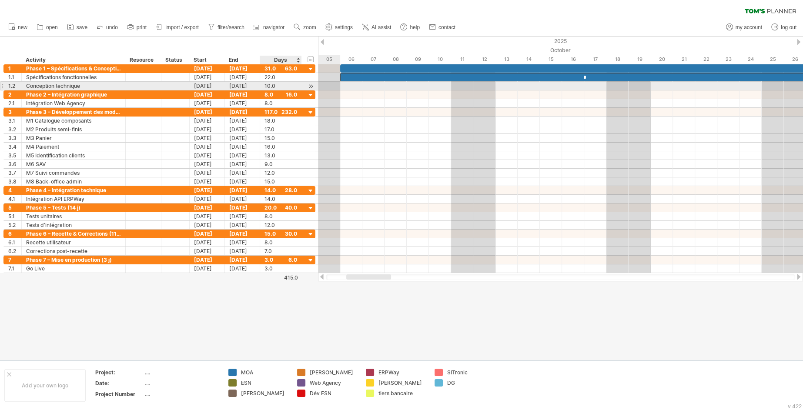
click at [310, 84] on div at bounding box center [311, 86] width 8 height 9
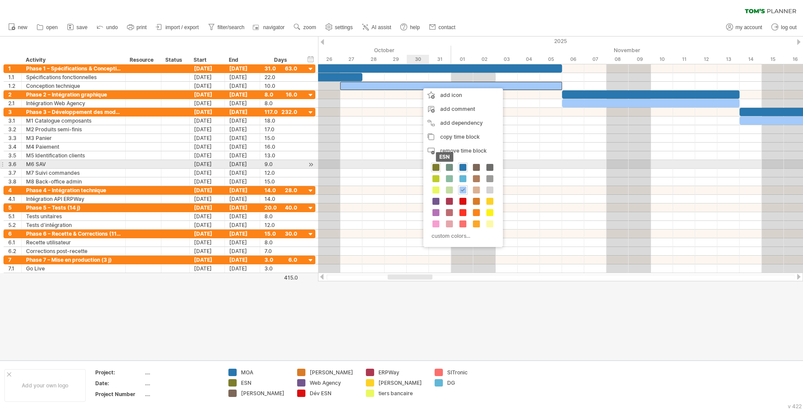
click at [436, 168] on span at bounding box center [435, 167] width 7 height 7
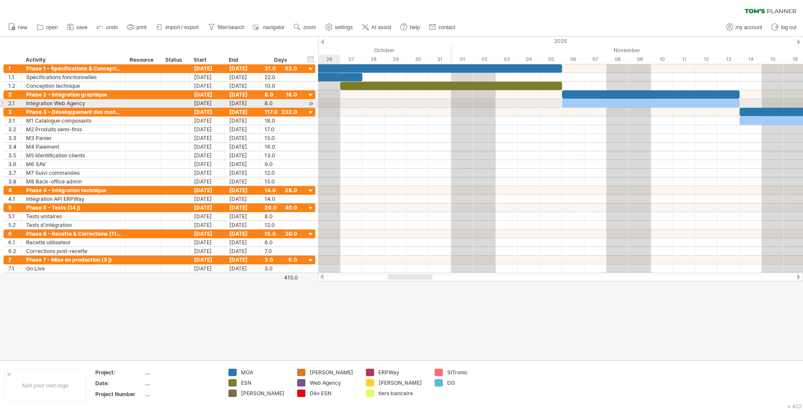
click at [310, 105] on div at bounding box center [311, 103] width 8 height 9
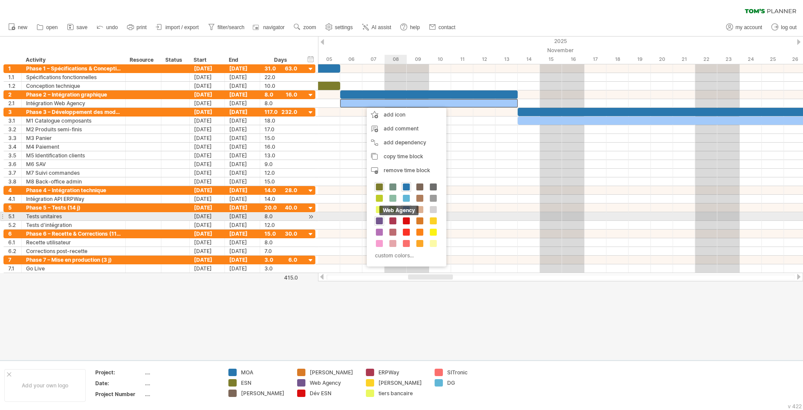
click at [377, 221] on span at bounding box center [379, 220] width 7 height 7
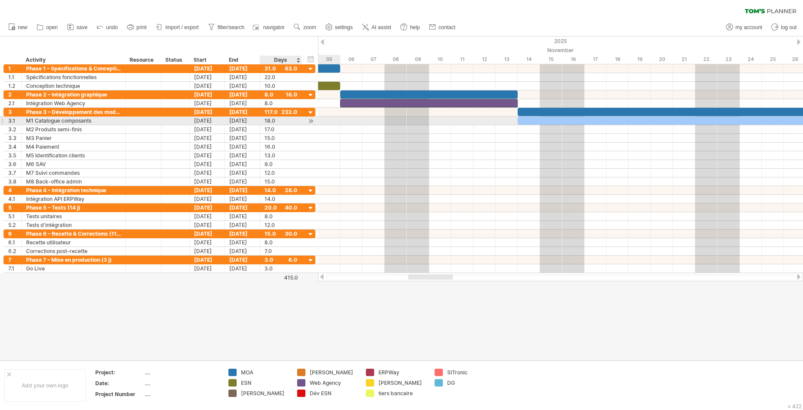
click at [311, 121] on div at bounding box center [311, 121] width 8 height 9
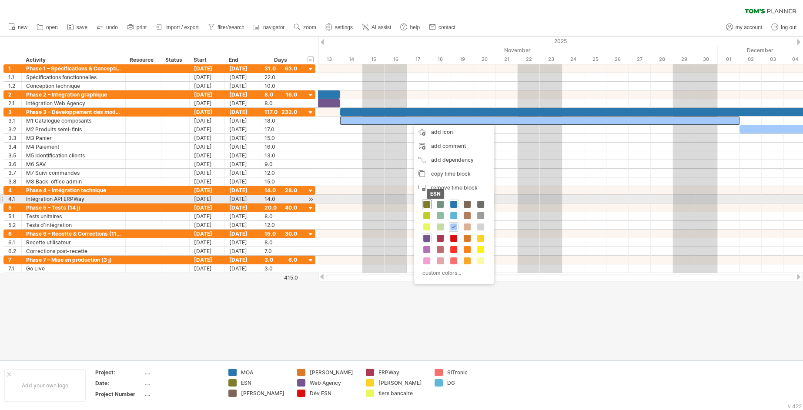
click at [427, 203] on span at bounding box center [426, 204] width 7 height 7
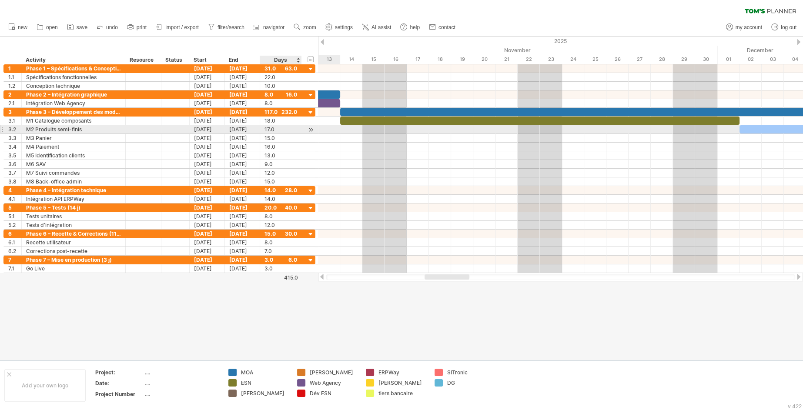
click at [313, 130] on div at bounding box center [311, 129] width 8 height 9
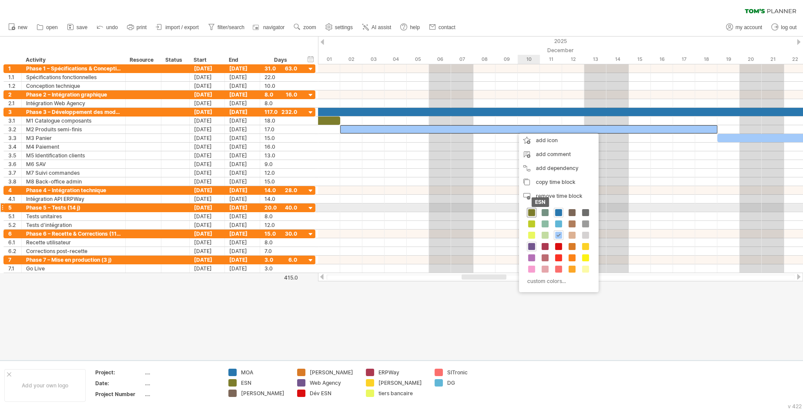
click at [535, 211] on span at bounding box center [531, 212] width 7 height 7
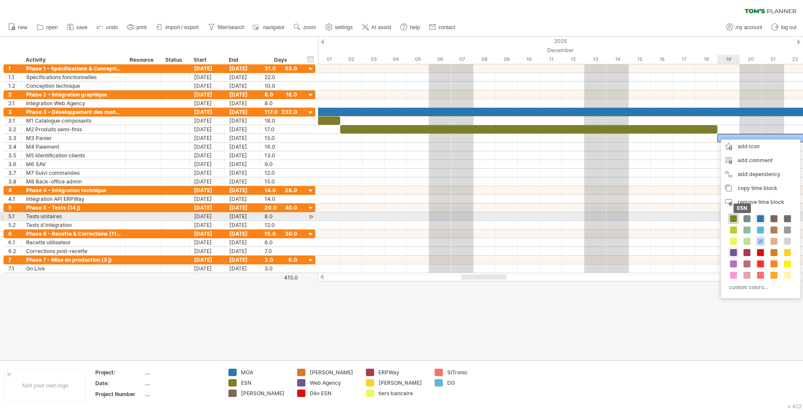
click at [730, 215] on div "ESN" at bounding box center [734, 219] width 10 height 10
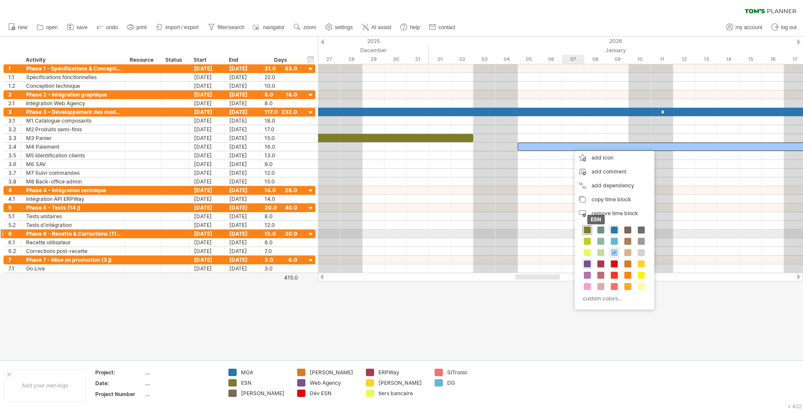
click at [585, 233] on span at bounding box center [587, 230] width 7 height 7
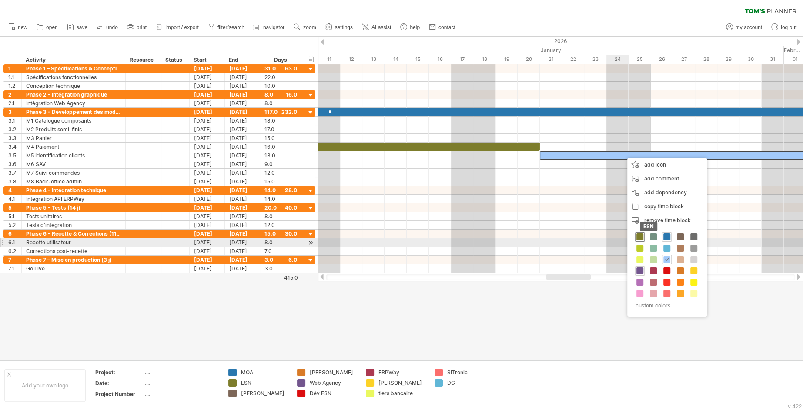
click at [639, 240] on span at bounding box center [639, 237] width 7 height 7
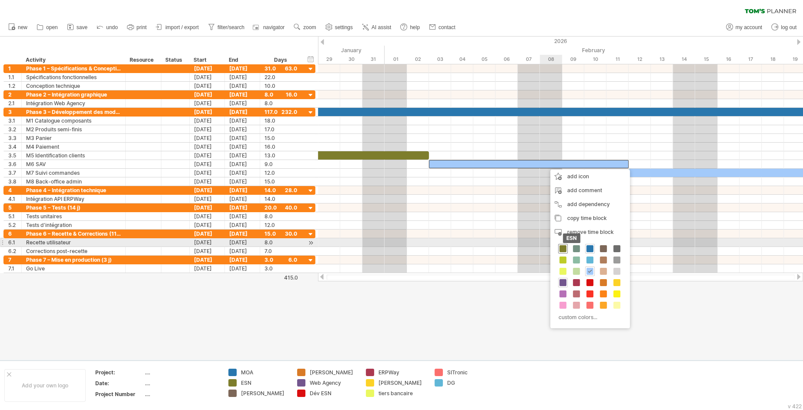
click at [566, 247] on span at bounding box center [562, 248] width 7 height 7
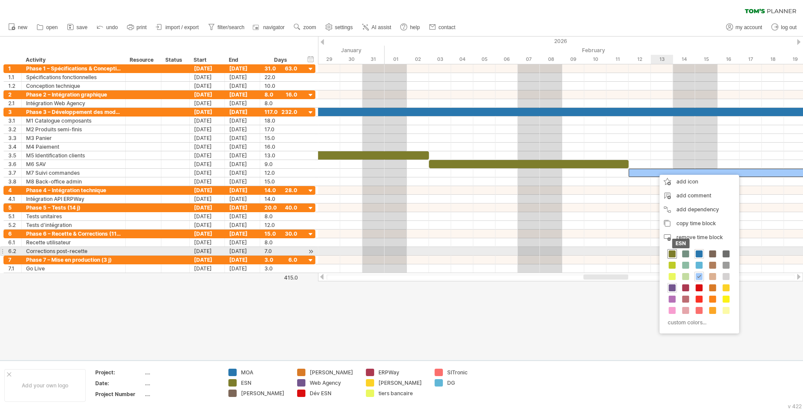
click at [672, 254] on span at bounding box center [671, 254] width 7 height 7
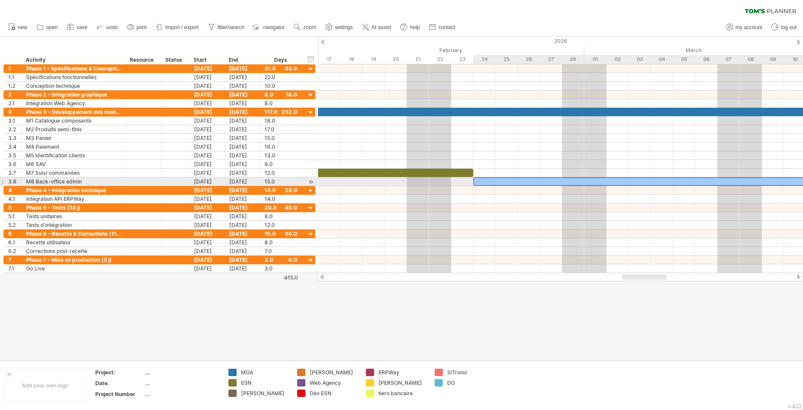
click at [535, 183] on div "​" at bounding box center [639, 181] width 333 height 8
click at [535, 183] on div "*" at bounding box center [639, 181] width 333 height 8
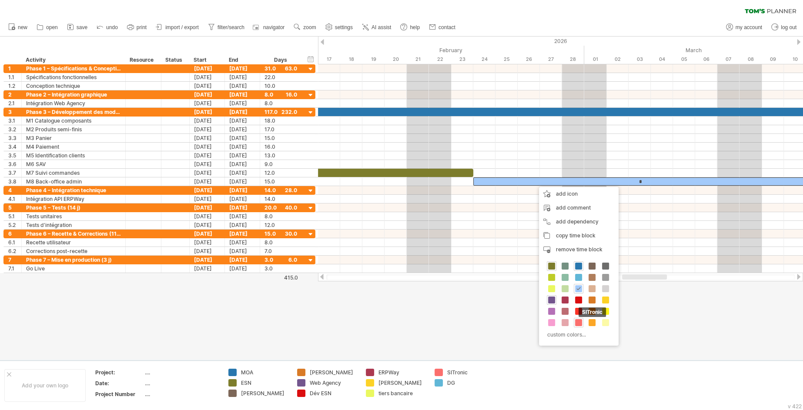
click at [577, 321] on span at bounding box center [578, 322] width 7 height 7
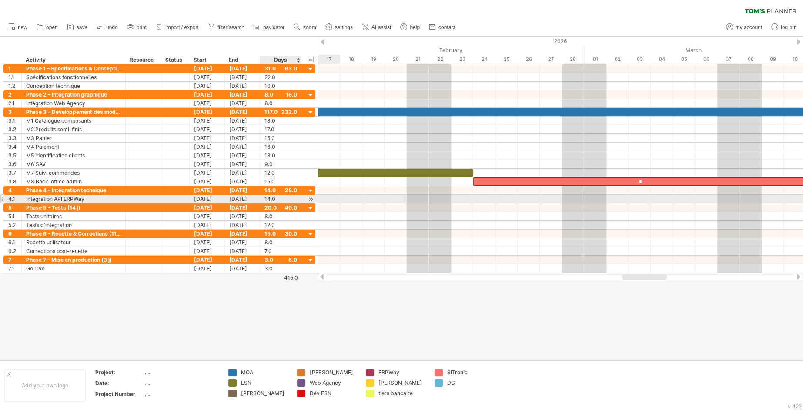
click at [309, 198] on div at bounding box center [311, 199] width 8 height 9
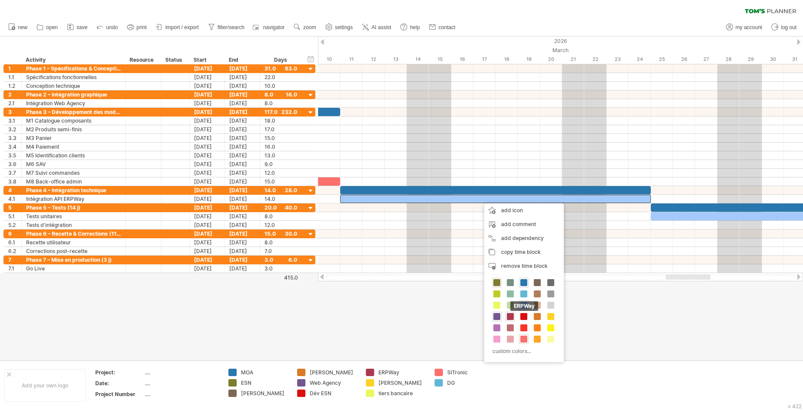
click at [507, 317] on span at bounding box center [510, 316] width 7 height 7
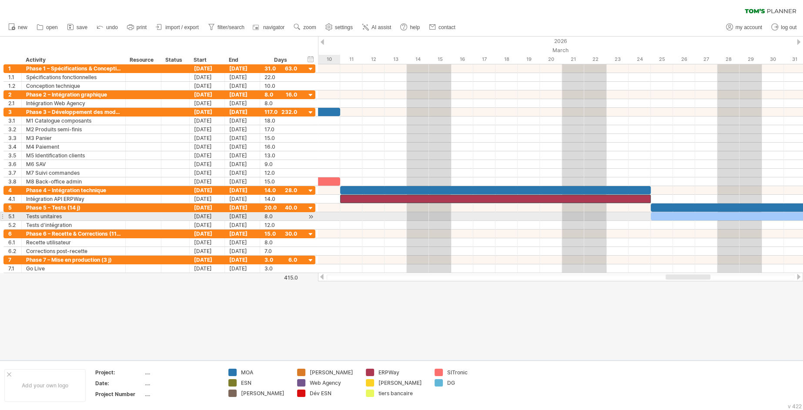
click at [313, 215] on div at bounding box center [311, 216] width 8 height 9
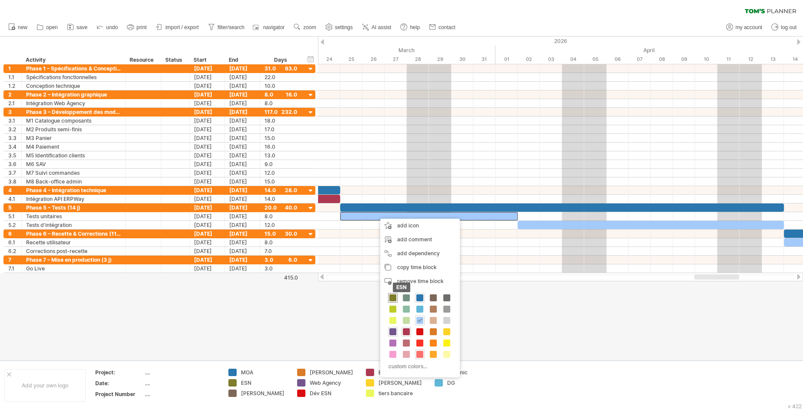
click at [394, 297] on span at bounding box center [392, 297] width 7 height 7
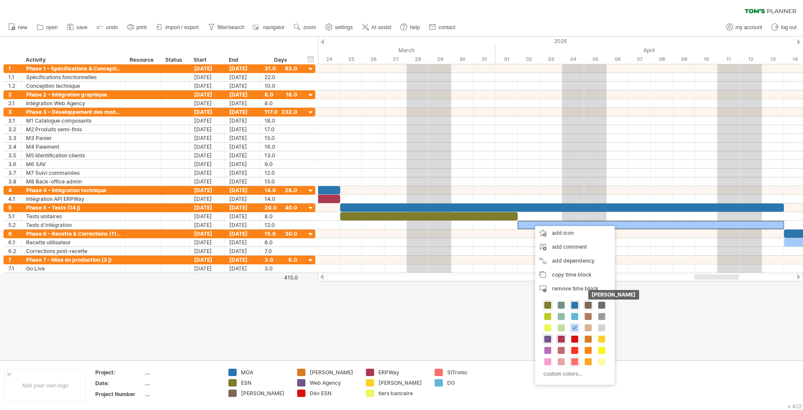
click at [586, 304] on span at bounding box center [588, 305] width 7 height 7
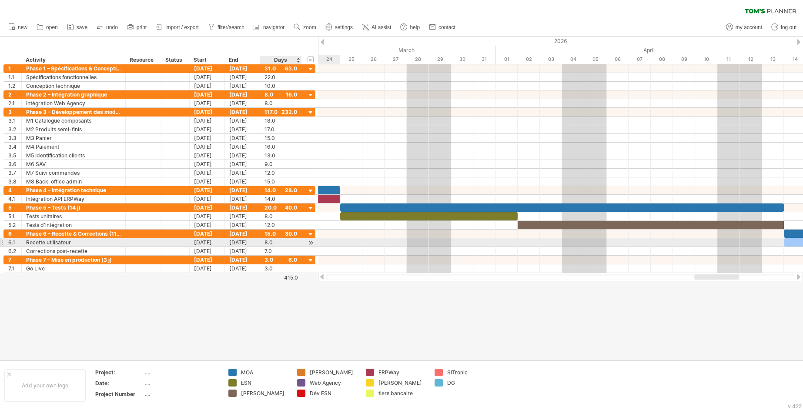
click at [313, 240] on div at bounding box center [311, 242] width 8 height 9
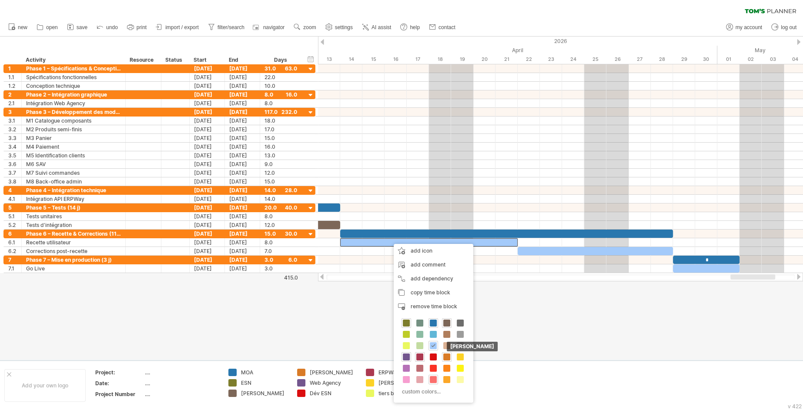
click at [448, 354] on span at bounding box center [446, 357] width 7 height 7
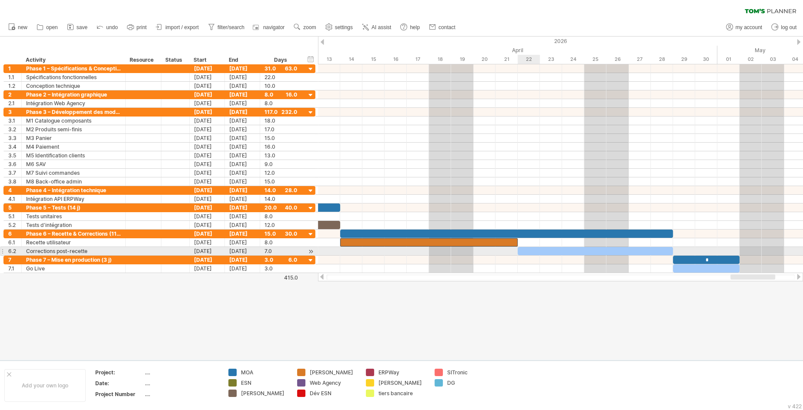
click at [527, 250] on div "​" at bounding box center [595, 251] width 155 height 8
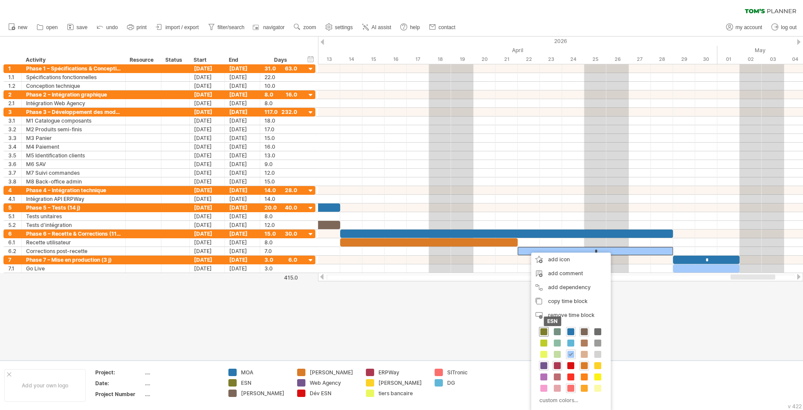
click at [548, 334] on div "ESN" at bounding box center [544, 332] width 10 height 10
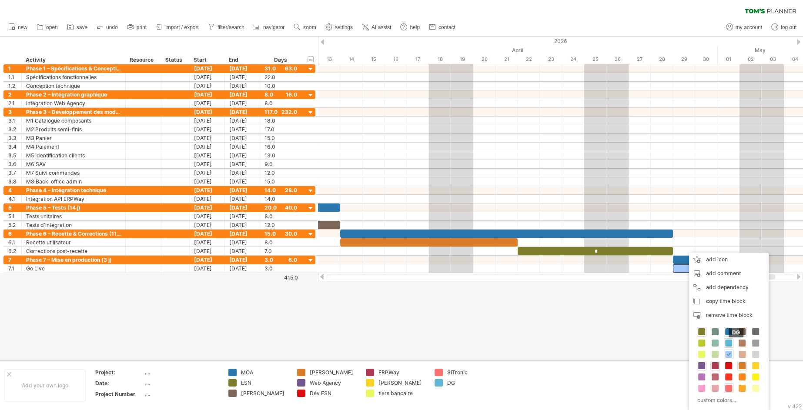
click at [730, 345] on span at bounding box center [728, 343] width 7 height 7
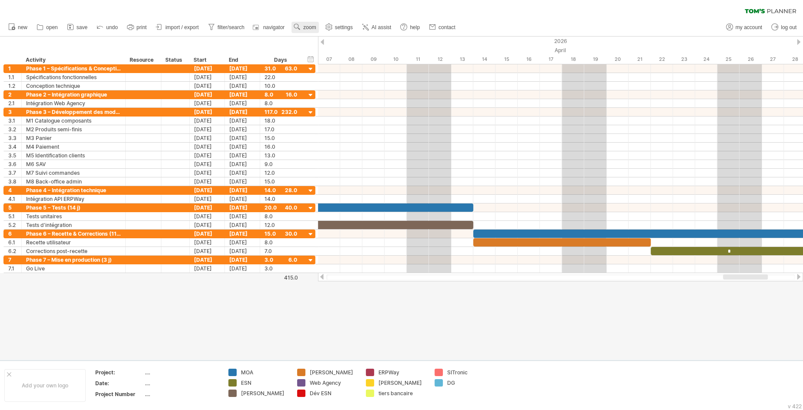
click at [306, 28] on span "zoom" at bounding box center [309, 27] width 13 height 6
click at [336, 67] on div "Day" at bounding box center [334, 67] width 48 height 14
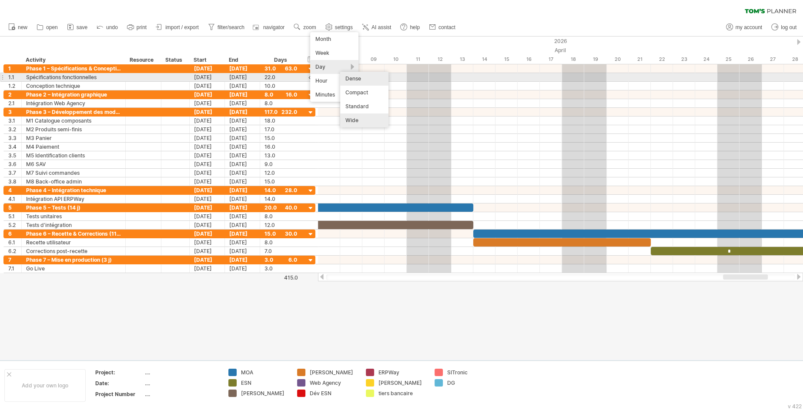
click at [360, 81] on div "Dense" at bounding box center [364, 79] width 48 height 14
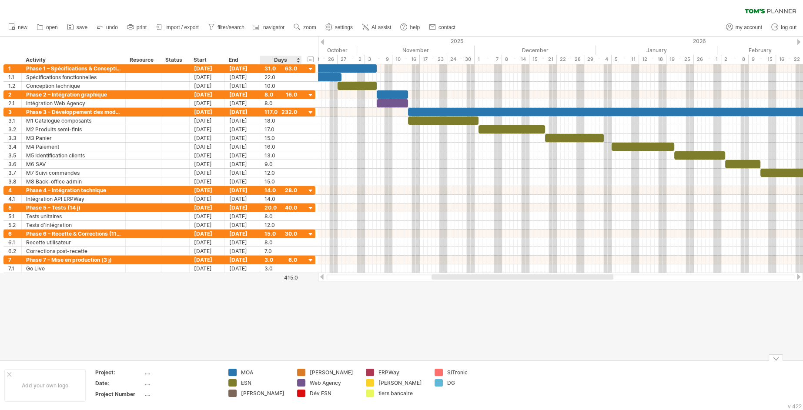
click at [302, 393] on div "Trying to reach [DOMAIN_NAME] Connected again... 0% clear filter new 1" at bounding box center [401, 205] width 803 height 410
click at [339, 378] on div "remove color" at bounding box center [335, 375] width 58 height 14
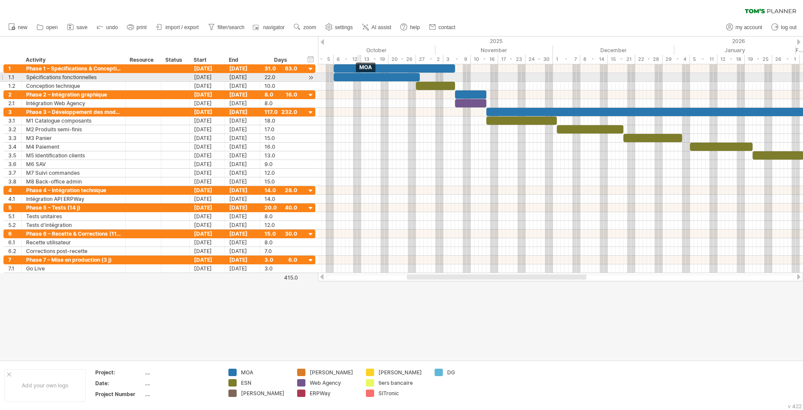
click at [358, 77] on div "​" at bounding box center [377, 77] width 86 height 8
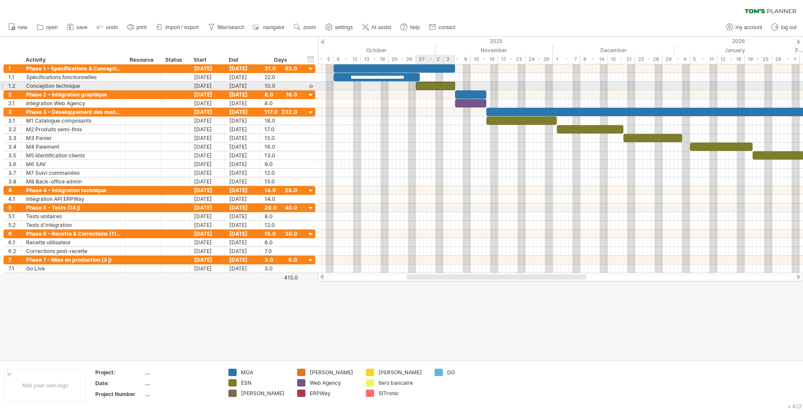
click at [440, 87] on div "​" at bounding box center [435, 86] width 39 height 8
click at [440, 89] on div "*" at bounding box center [435, 86] width 39 height 8
paste div
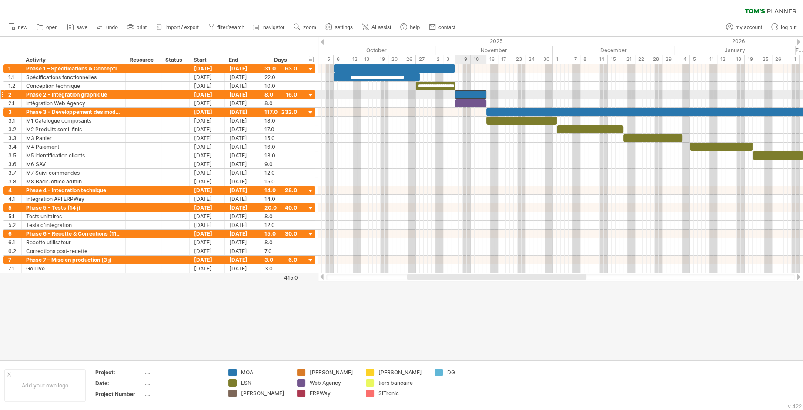
click at [477, 92] on div "​" at bounding box center [470, 94] width 31 height 8
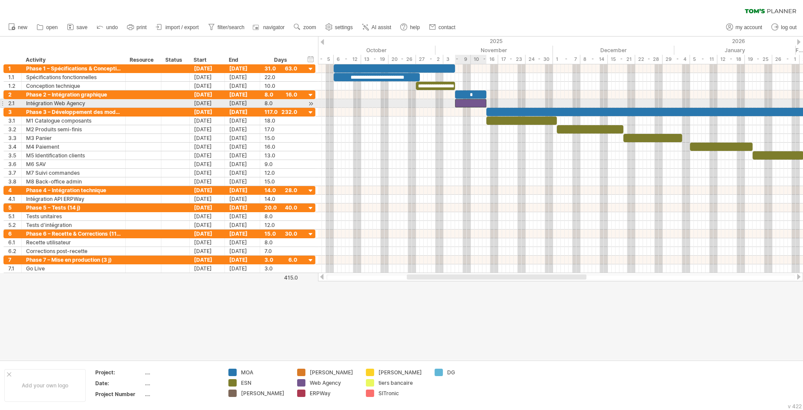
click at [465, 102] on div "​" at bounding box center [470, 103] width 31 height 8
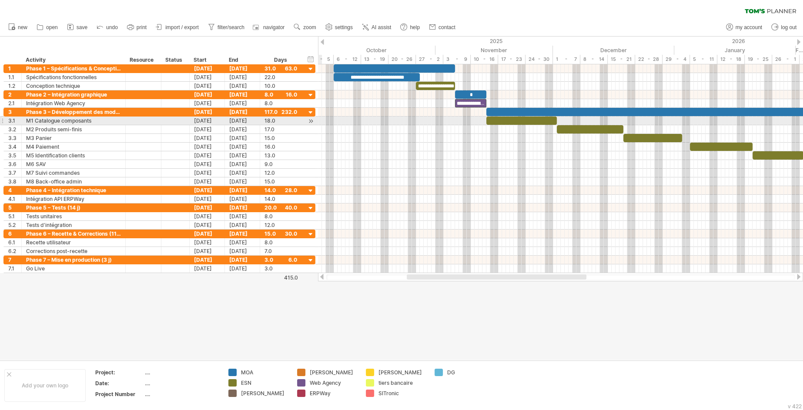
click at [311, 122] on div at bounding box center [311, 121] width 8 height 9
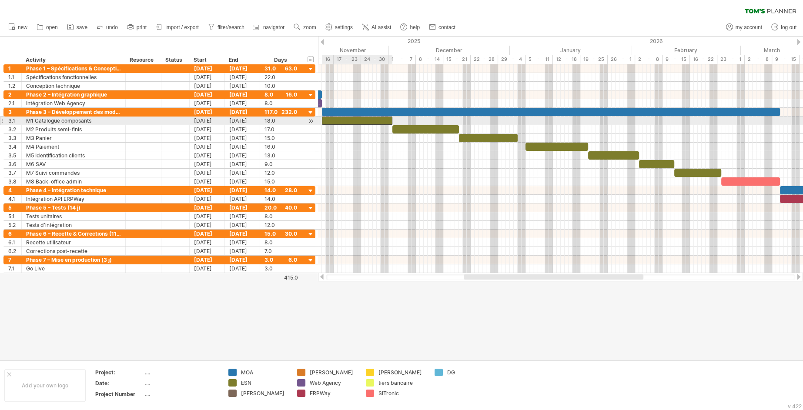
click at [364, 122] on div "​" at bounding box center [357, 121] width 70 height 8
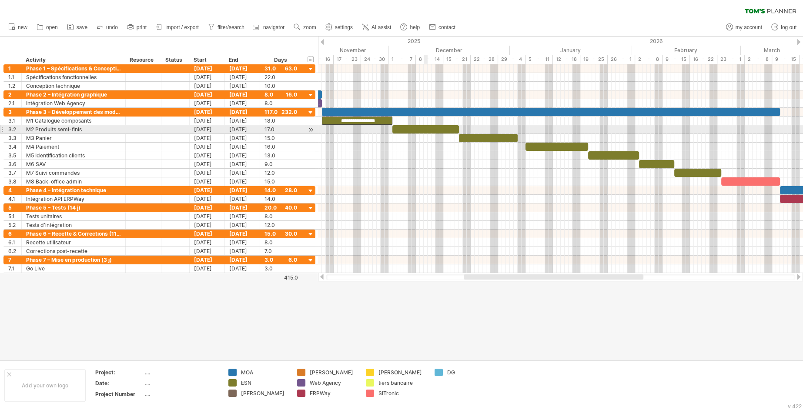
click at [424, 127] on div "​" at bounding box center [425, 129] width 67 height 8
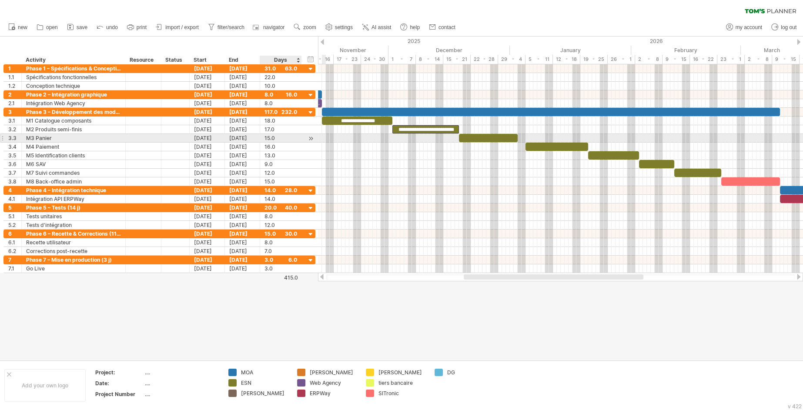
click at [310, 138] on div at bounding box center [311, 138] width 8 height 9
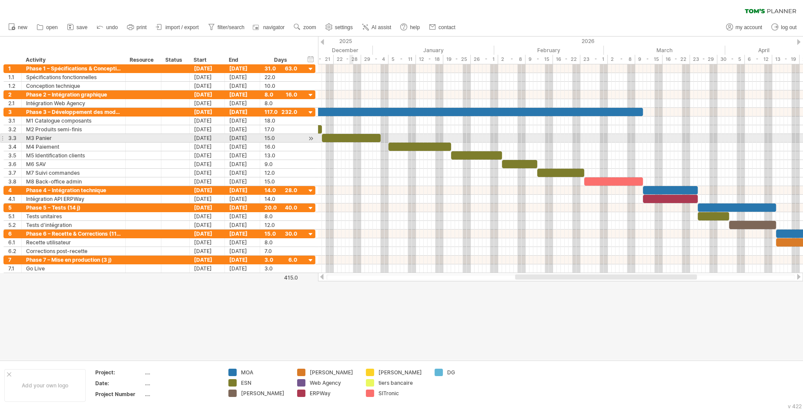
click at [352, 139] on div "​" at bounding box center [351, 138] width 59 height 8
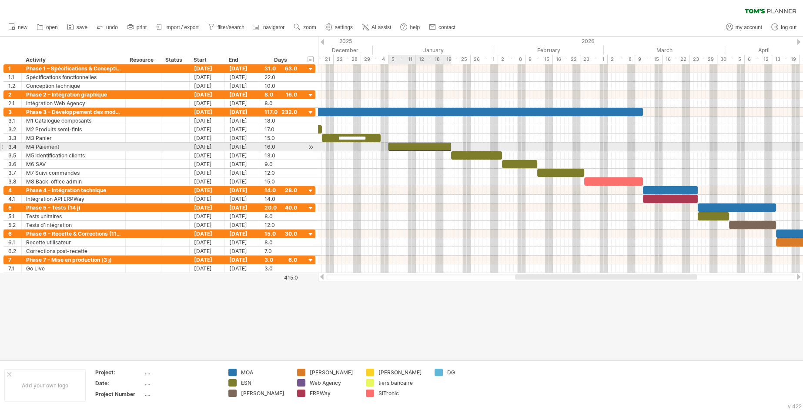
click at [422, 148] on div "​" at bounding box center [419, 147] width 63 height 8
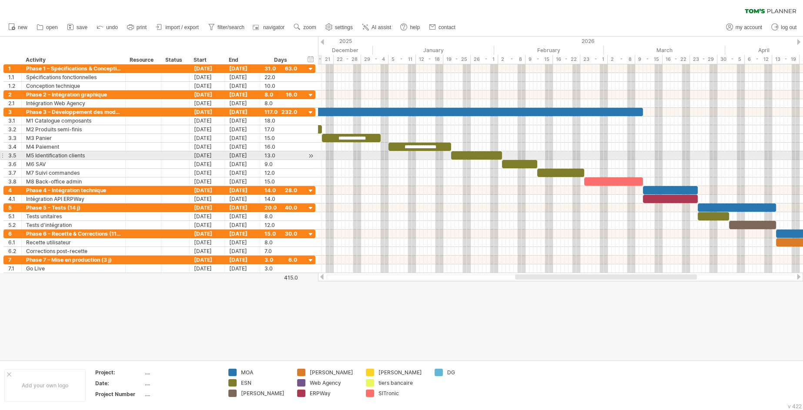
click at [311, 157] on div at bounding box center [311, 155] width 8 height 9
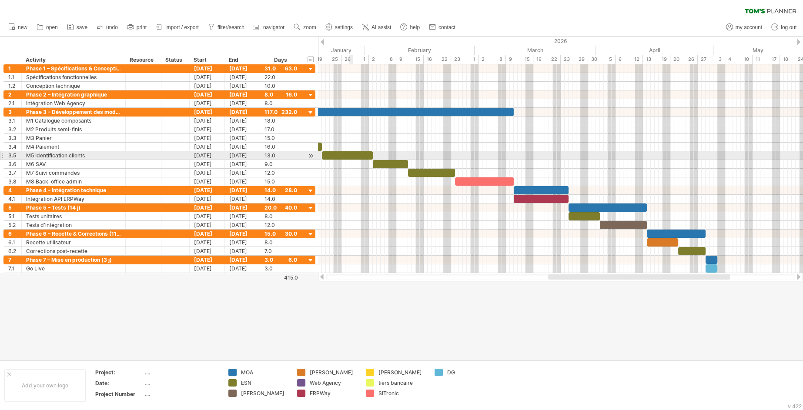
click at [350, 152] on div "​" at bounding box center [347, 155] width 51 height 8
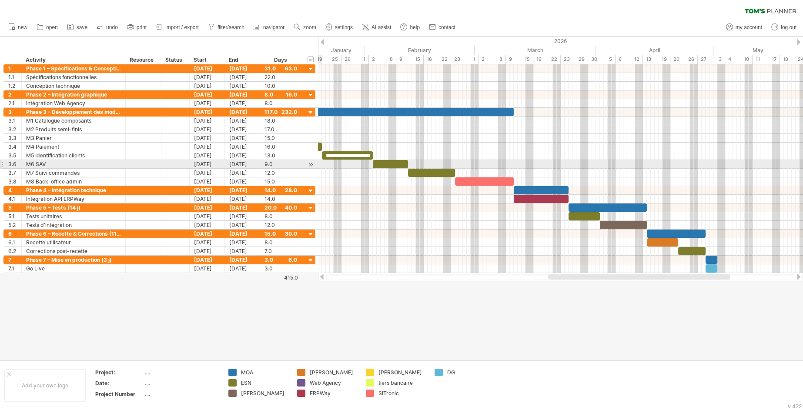
click at [310, 163] on div at bounding box center [311, 164] width 8 height 9
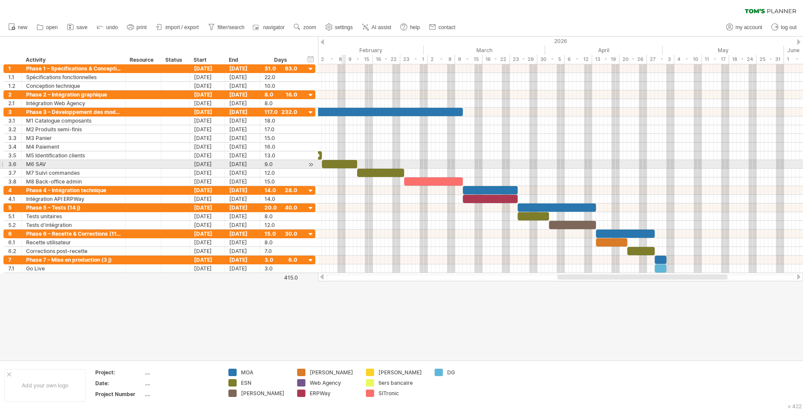
click at [343, 163] on div "​" at bounding box center [339, 164] width 35 height 8
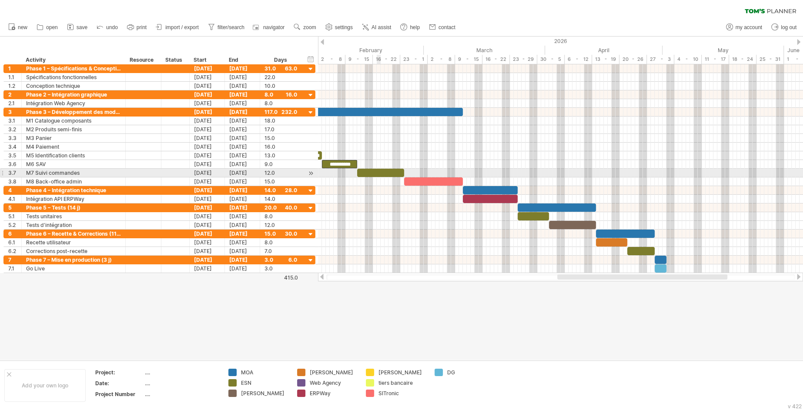
click at [380, 169] on div "​" at bounding box center [380, 173] width 47 height 8
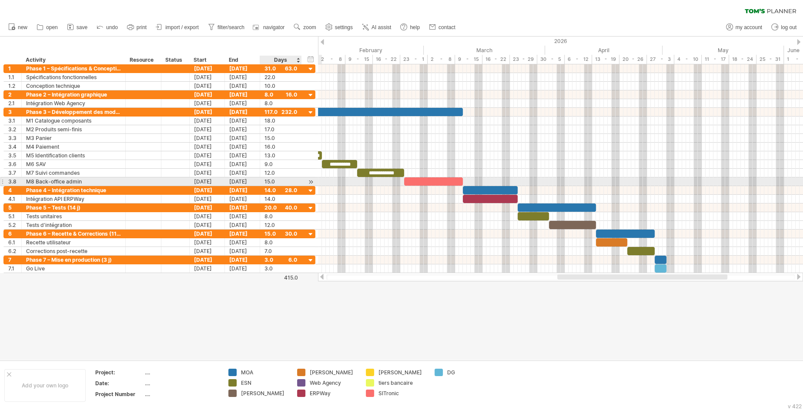
click at [307, 182] on div at bounding box center [311, 181] width 8 height 9
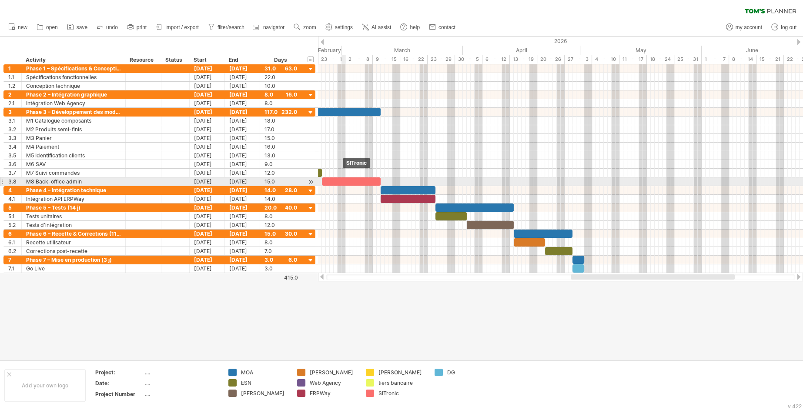
click at [343, 178] on div "​" at bounding box center [351, 181] width 59 height 8
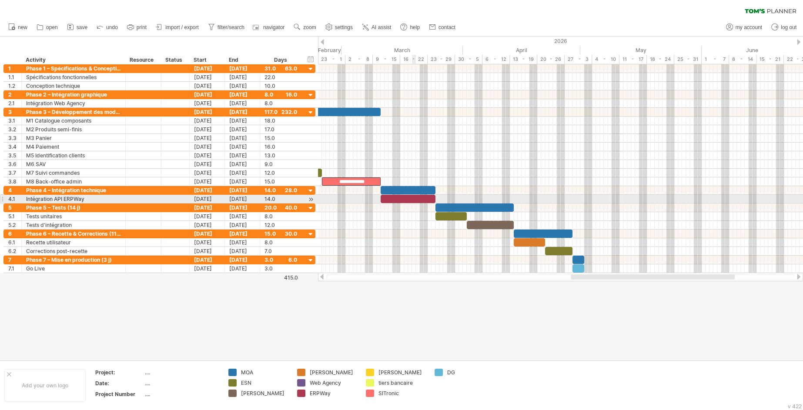
click at [412, 198] on div "​" at bounding box center [408, 199] width 55 height 8
click at [311, 199] on div at bounding box center [311, 199] width 8 height 9
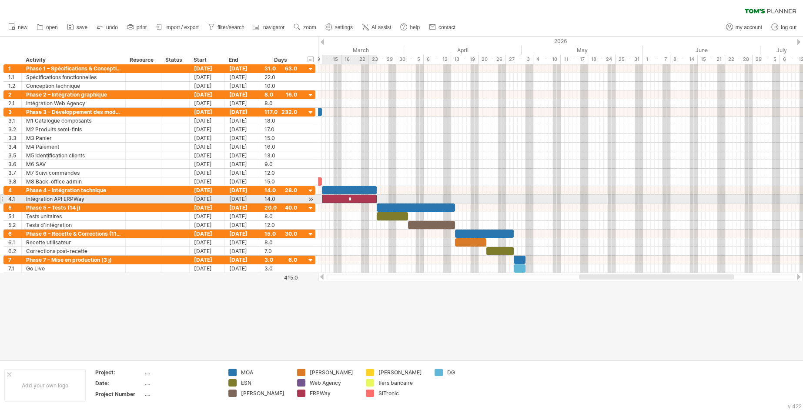
click at [345, 201] on div "*" at bounding box center [349, 199] width 55 height 8
paste div
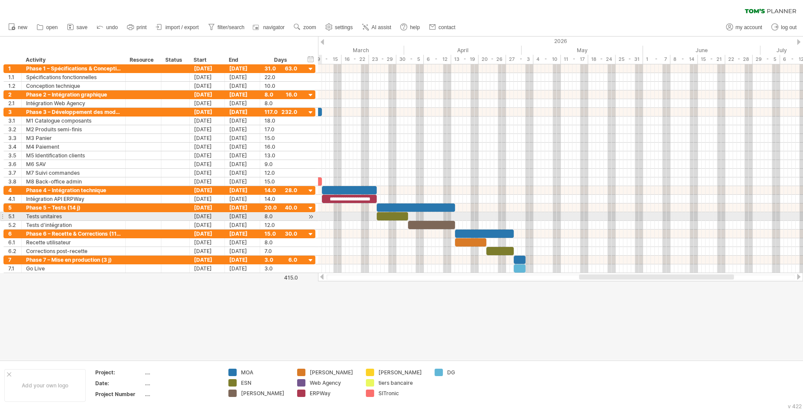
click at [311, 215] on div at bounding box center [311, 216] width 8 height 9
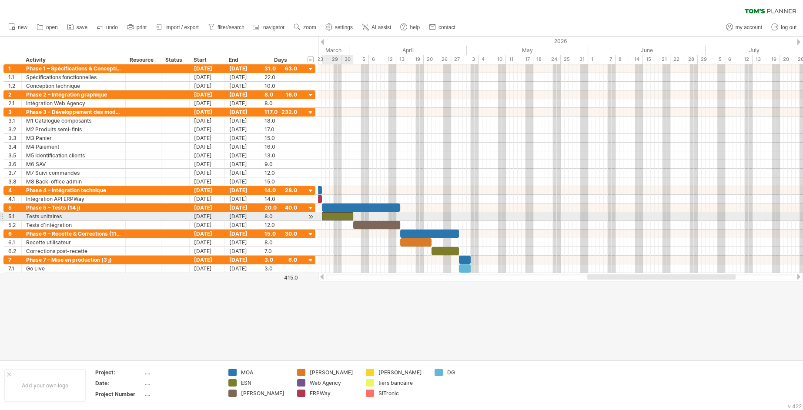
click at [340, 214] on div "​" at bounding box center [337, 216] width 31 height 8
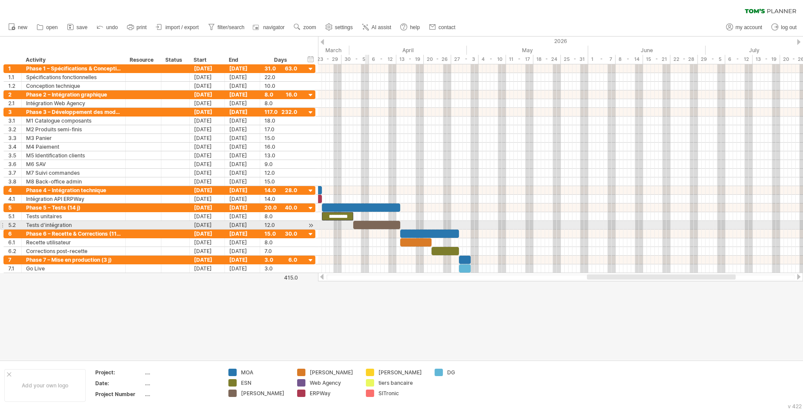
click at [368, 221] on div "​" at bounding box center [376, 225] width 47 height 8
click at [391, 221] on div "*********" at bounding box center [376, 225] width 47 height 8
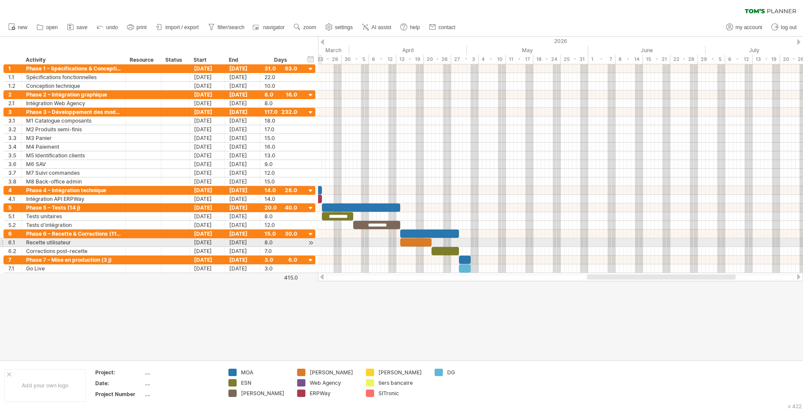
click at [310, 241] on div at bounding box center [311, 242] width 8 height 9
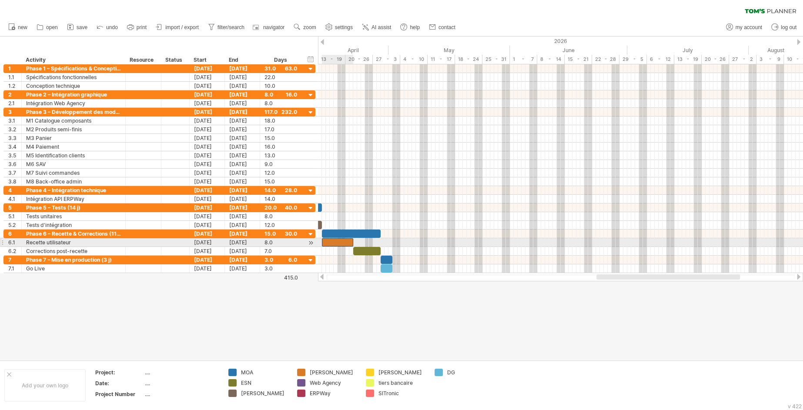
click at [336, 240] on div "​" at bounding box center [337, 242] width 31 height 8
click at [370, 247] on div "​" at bounding box center [366, 251] width 27 height 8
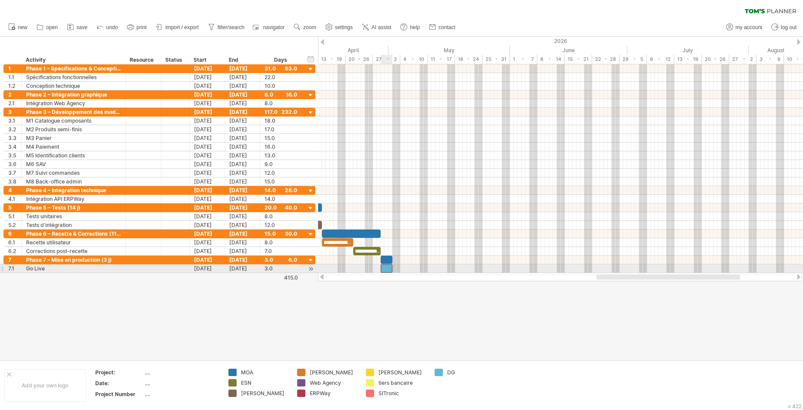
click at [388, 266] on div "​" at bounding box center [387, 268] width 12 height 8
click at [425, 267] on div at bounding box center [560, 268] width 485 height 9
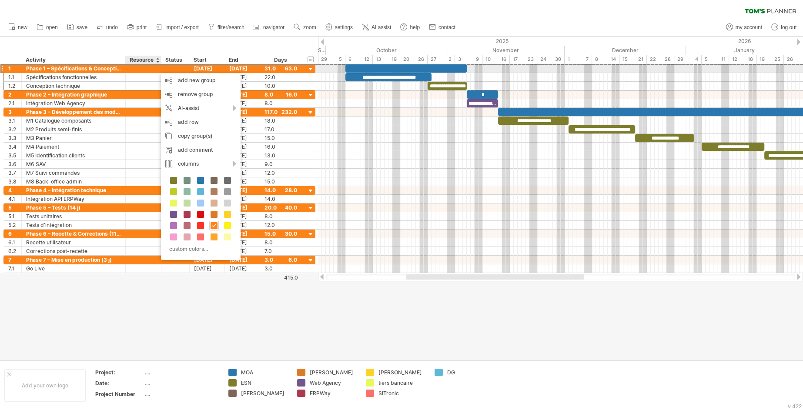
click at [147, 69] on div at bounding box center [143, 68] width 27 height 8
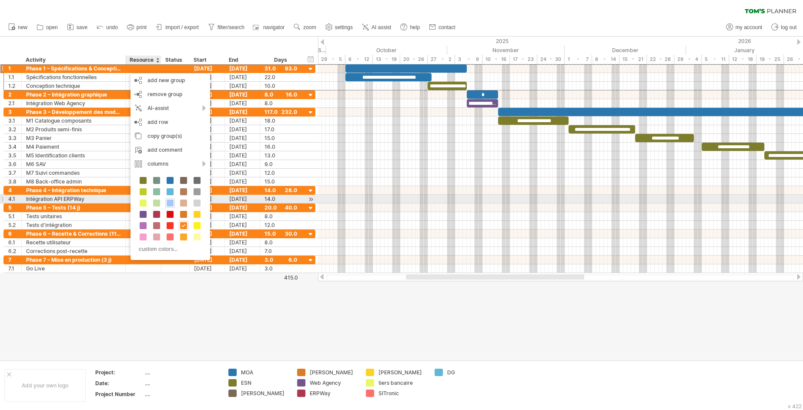
click at [172, 201] on span at bounding box center [170, 203] width 7 height 7
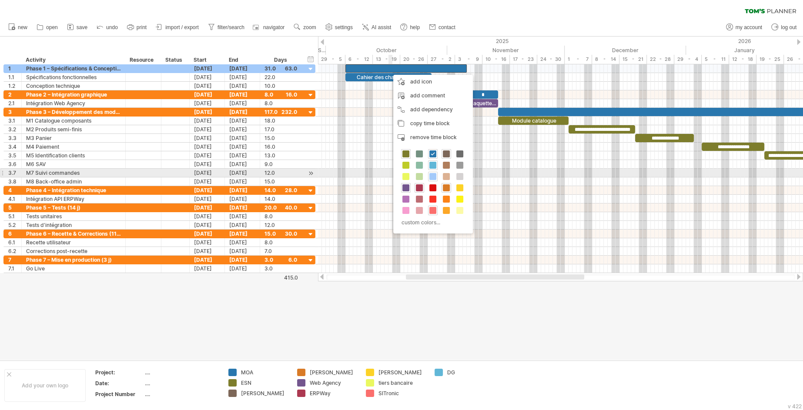
click at [434, 177] on span at bounding box center [432, 176] width 7 height 7
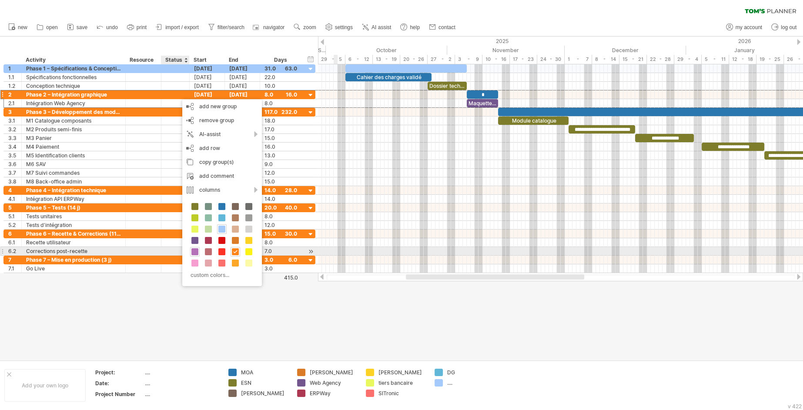
click at [197, 248] on span at bounding box center [194, 251] width 7 height 7
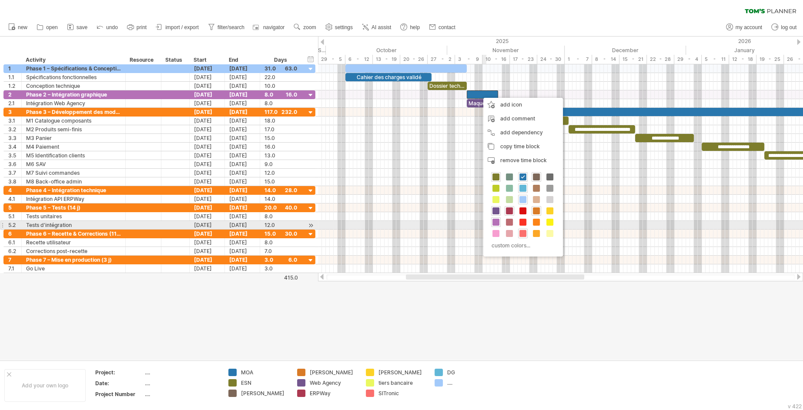
click at [495, 223] on span at bounding box center [495, 222] width 7 height 7
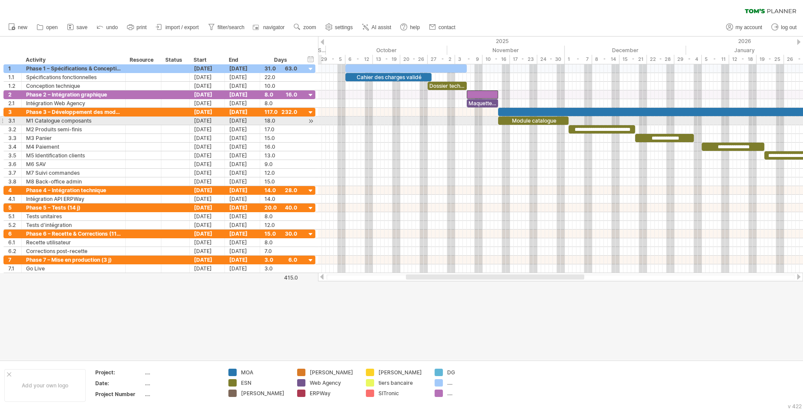
click at [308, 119] on div at bounding box center [311, 121] width 8 height 9
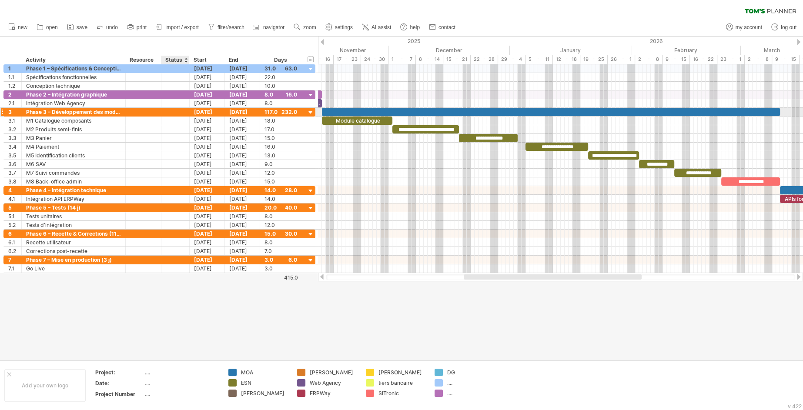
click at [175, 110] on div at bounding box center [175, 112] width 19 height 8
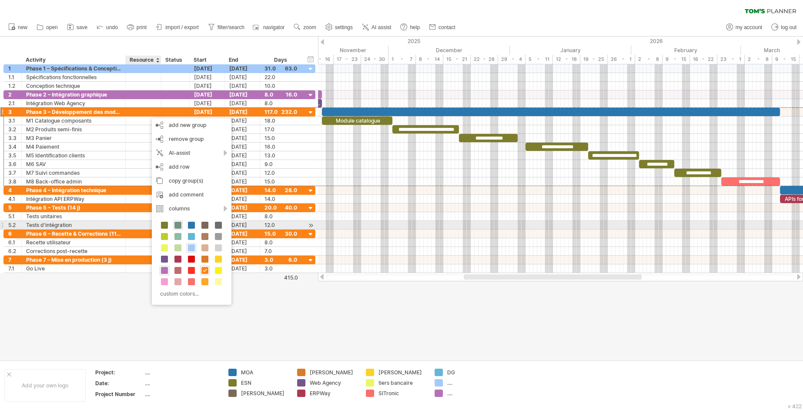
click at [180, 225] on span at bounding box center [177, 225] width 7 height 7
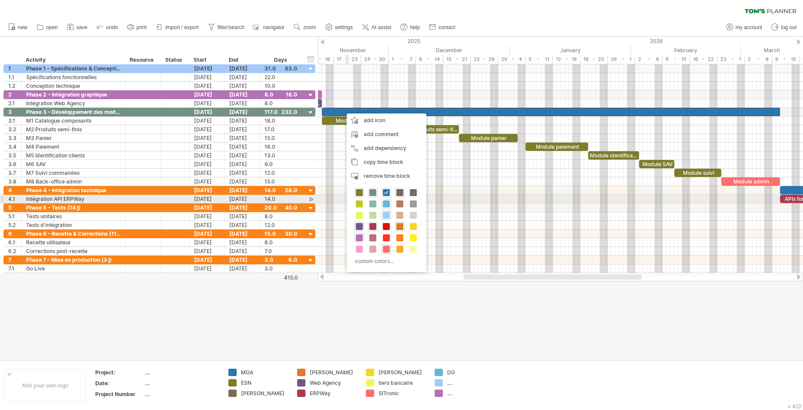
click at [374, 195] on span at bounding box center [372, 192] width 7 height 7
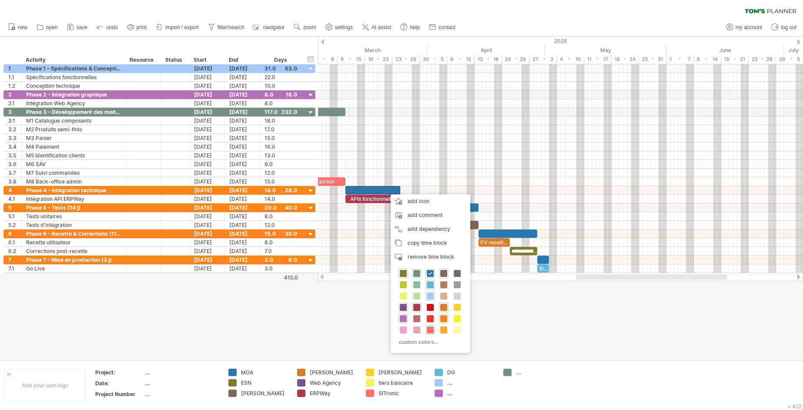
click at [446, 319] on span at bounding box center [443, 318] width 7 height 7
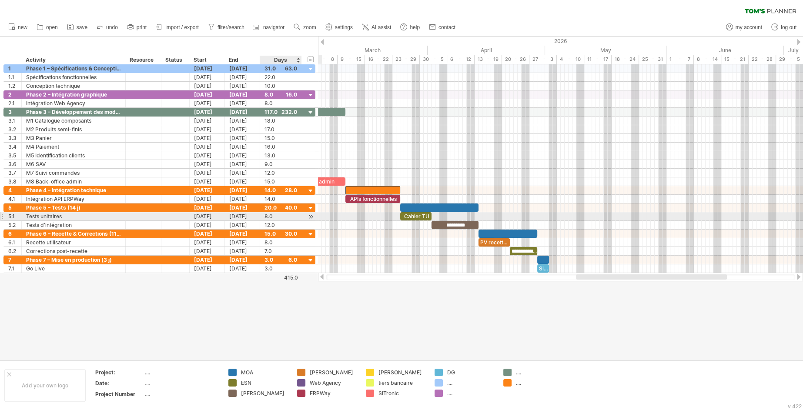
click at [310, 214] on div at bounding box center [311, 216] width 8 height 9
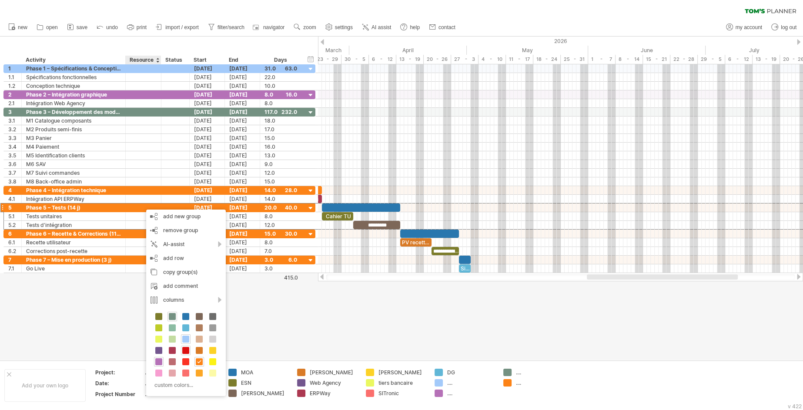
click at [185, 354] on div at bounding box center [186, 351] width 10 height 10
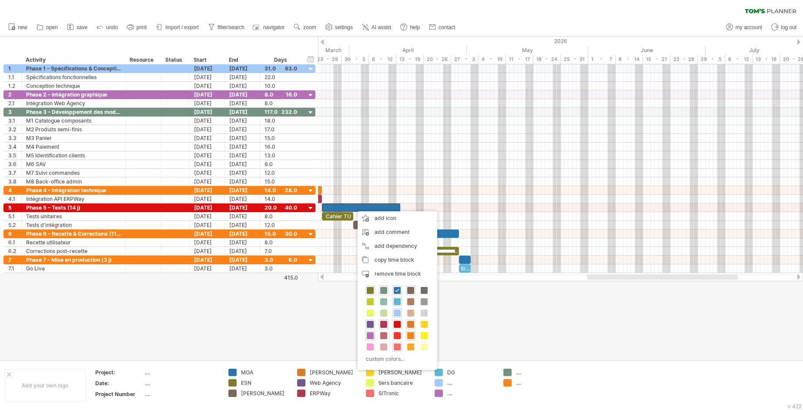
click at [398, 322] on span at bounding box center [397, 324] width 7 height 7
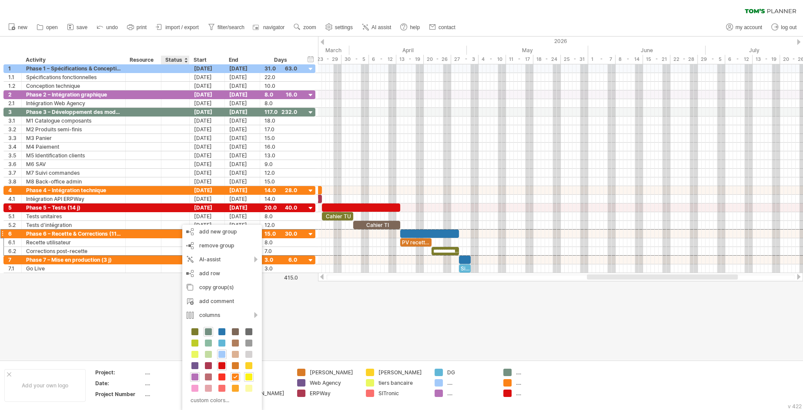
click at [248, 378] on span at bounding box center [248, 377] width 7 height 7
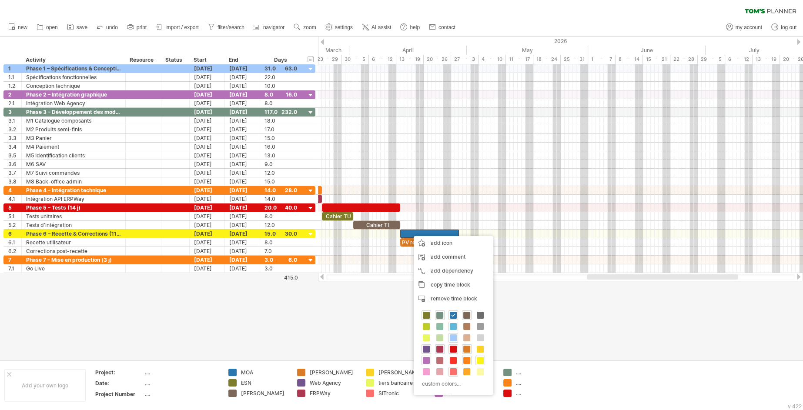
click at [477, 356] on div at bounding box center [480, 361] width 10 height 10
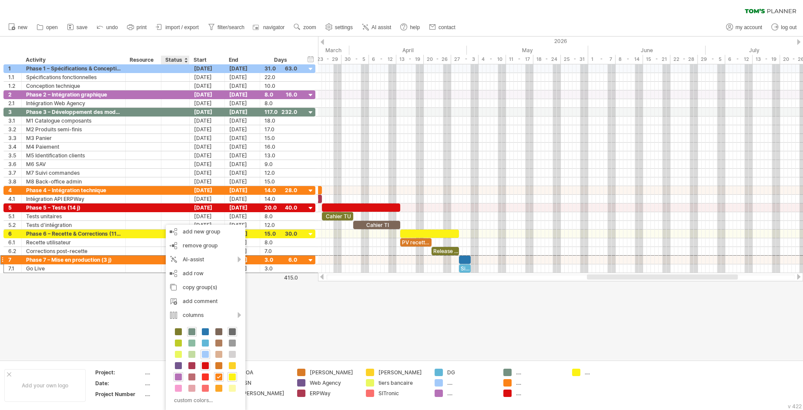
click at [234, 329] on span at bounding box center [232, 331] width 7 height 7
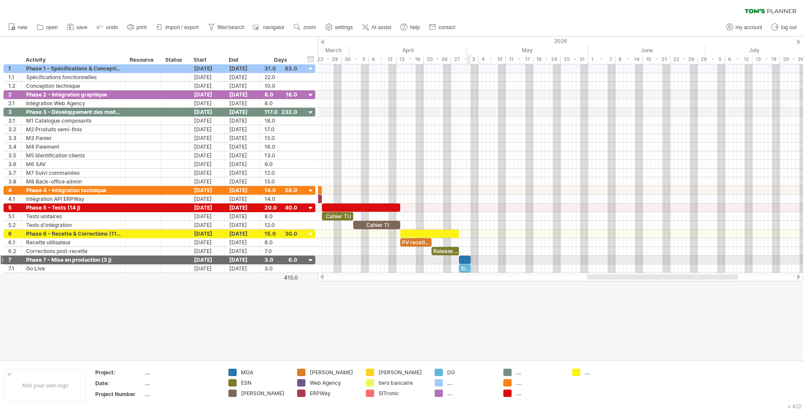
click at [468, 258] on div "​" at bounding box center [465, 260] width 12 height 8
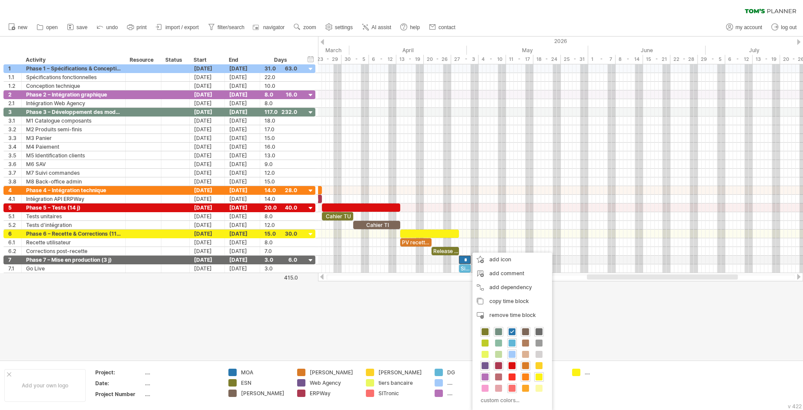
click at [539, 332] on span at bounding box center [538, 331] width 7 height 7
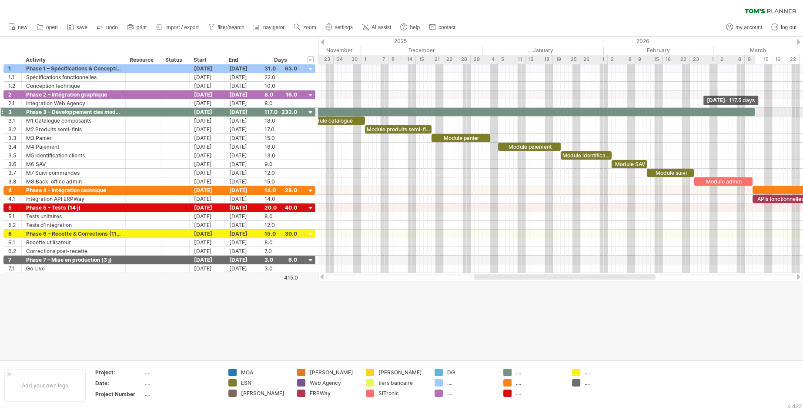
click at [755, 114] on span at bounding box center [754, 112] width 3 height 8
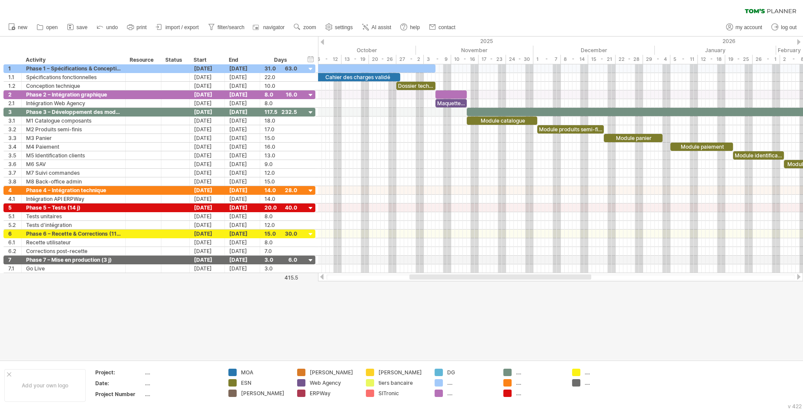
click at [510, 315] on div at bounding box center [401, 199] width 803 height 324
click at [447, 384] on div "...." at bounding box center [464, 382] width 60 height 7
click at [452, 378] on td "DG .... ...." at bounding box center [464, 385] width 69 height 33
click at [451, 382] on div "...." at bounding box center [470, 382] width 47 height 7
type input "*******"
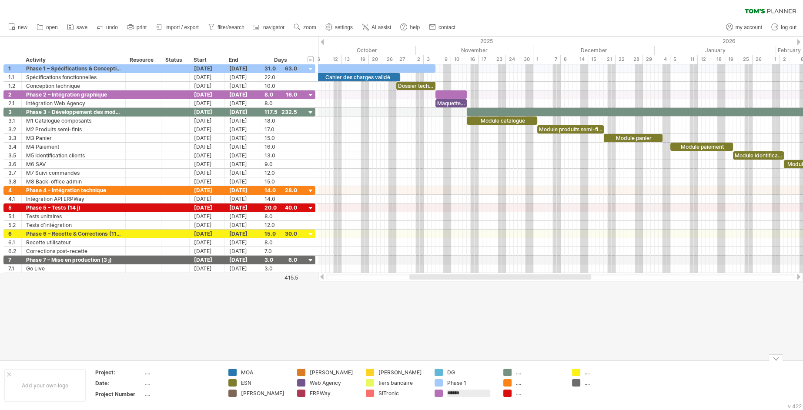
type input "*******"
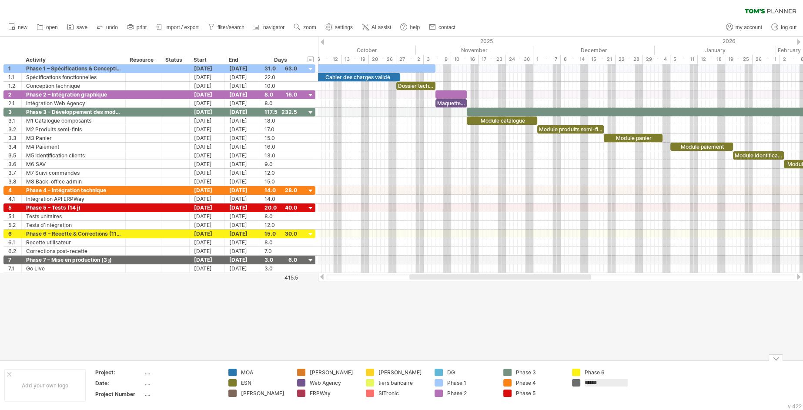
type input "*******"
click at [572, 394] on td "Phase 6 *******" at bounding box center [602, 385] width 69 height 33
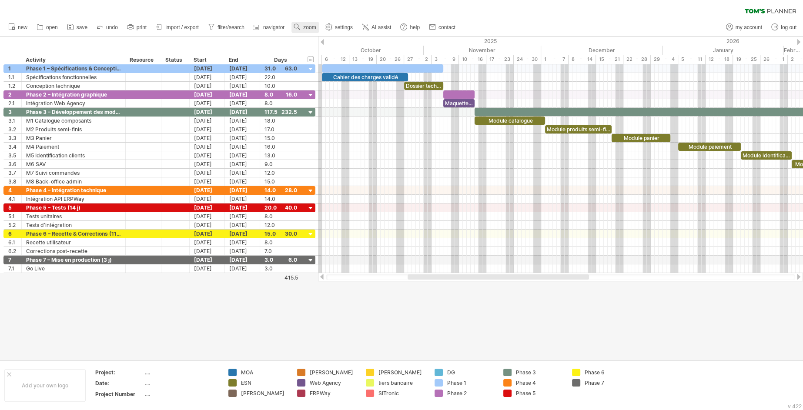
click at [305, 27] on span "zoom" at bounding box center [309, 27] width 13 height 6
click at [324, 52] on div "Week" at bounding box center [333, 53] width 48 height 14
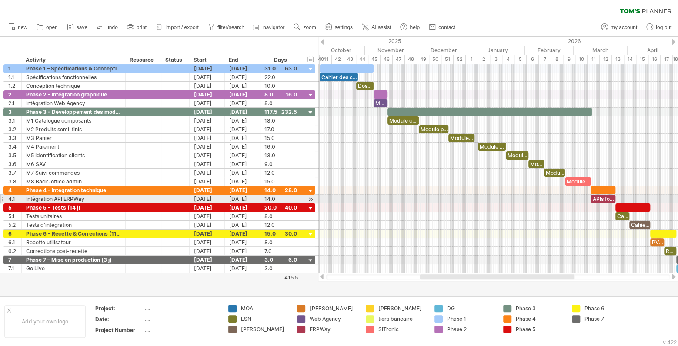
click at [416, 204] on div at bounding box center [498, 208] width 360 height 9
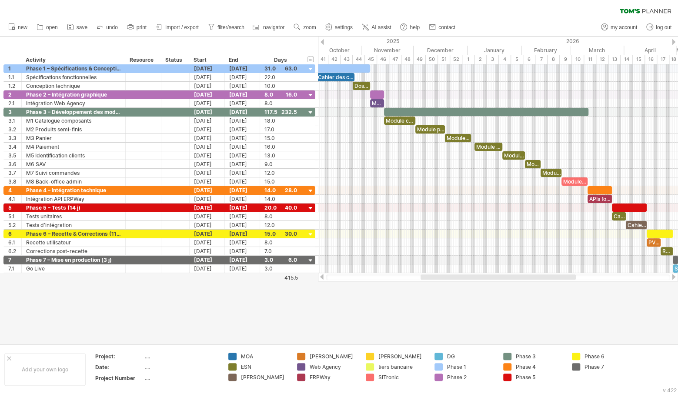
click at [436, 305] on div at bounding box center [339, 190] width 678 height 307
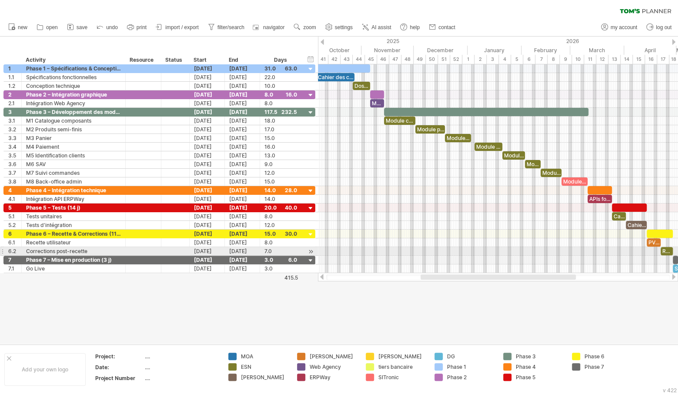
click at [393, 251] on div at bounding box center [498, 251] width 360 height 9
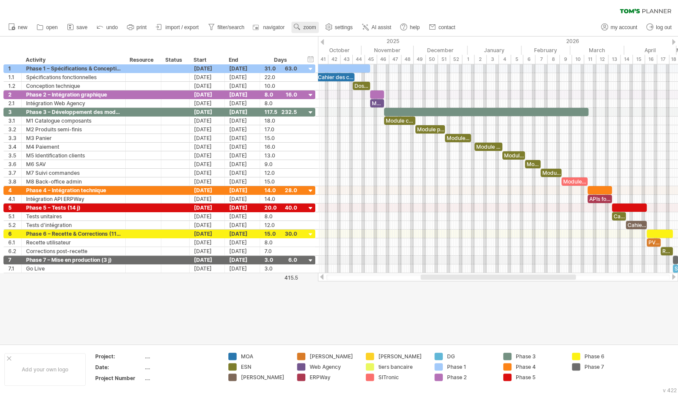
click at [311, 25] on span "zoom" at bounding box center [309, 27] width 13 height 6
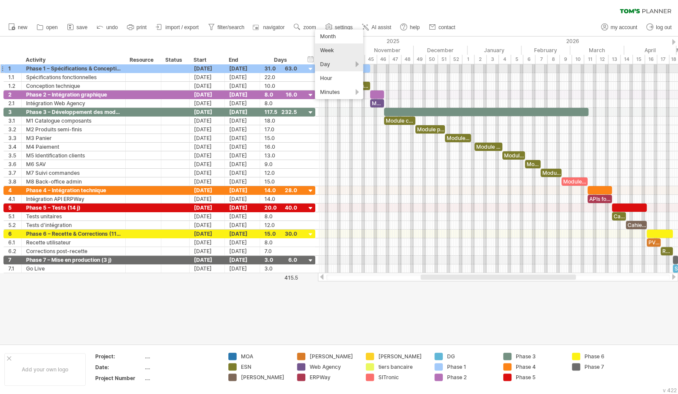
click at [348, 67] on div "Day" at bounding box center [339, 64] width 48 height 14
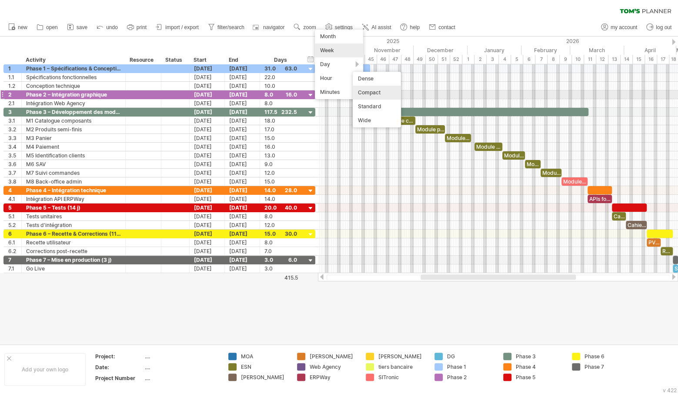
click at [373, 92] on div "Compact" at bounding box center [377, 93] width 48 height 14
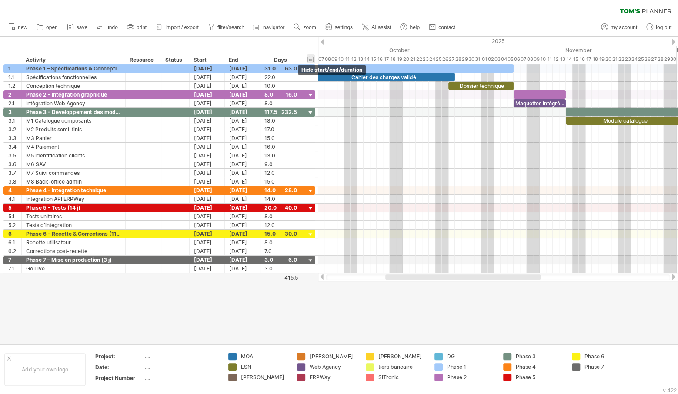
click at [311, 57] on div "hide start/end/duration show start/end/duration" at bounding box center [311, 58] width 8 height 9
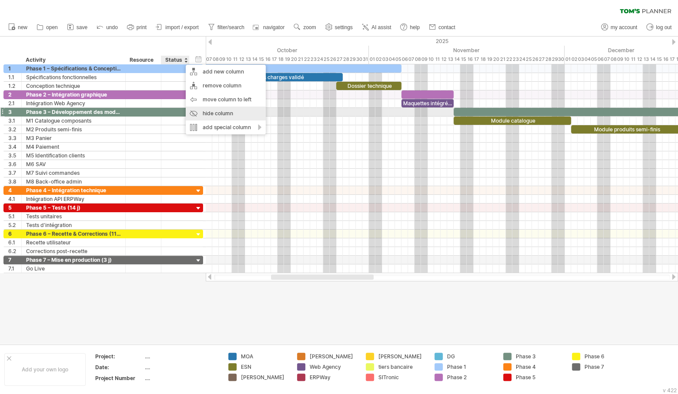
click at [227, 109] on div "hide column" at bounding box center [226, 114] width 80 height 14
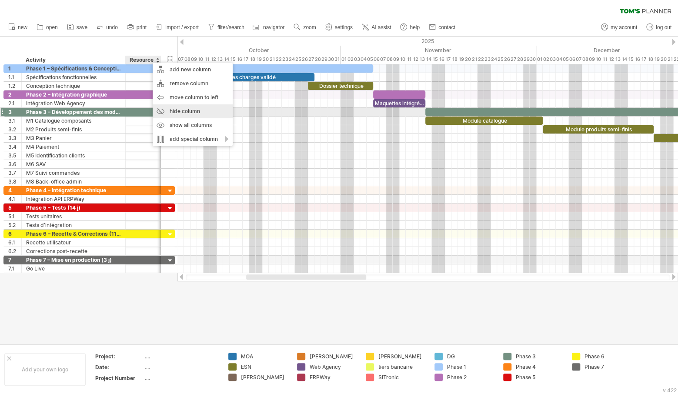
click at [180, 116] on div "hide column" at bounding box center [193, 111] width 80 height 14
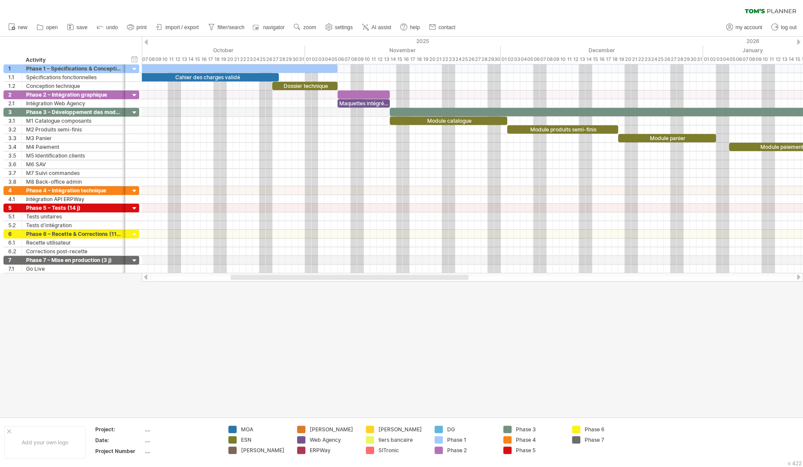
click at [542, 320] on div at bounding box center [401, 227] width 803 height 380
click at [300, 31] on use at bounding box center [297, 27] width 9 height 9
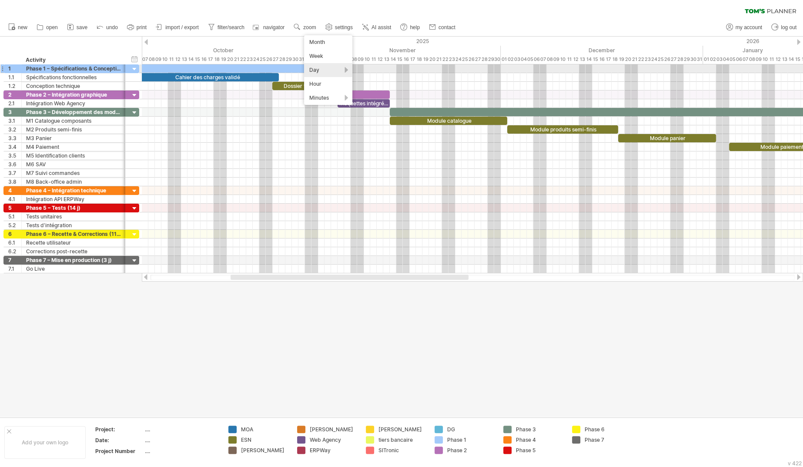
click at [324, 68] on div "Day" at bounding box center [328, 70] width 48 height 14
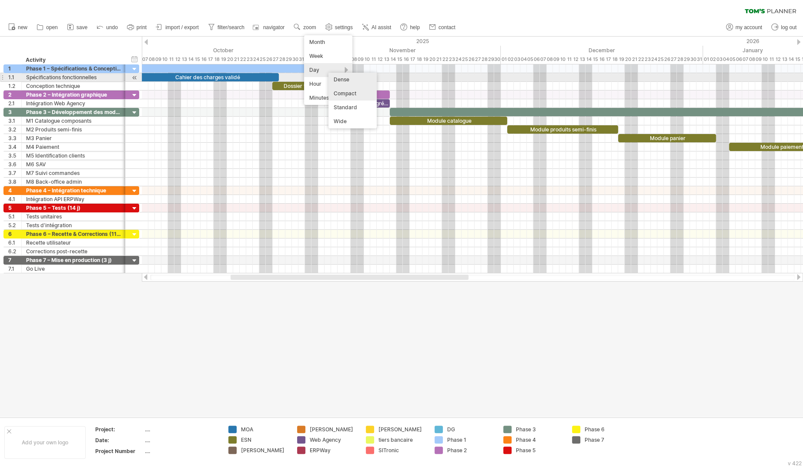
click at [336, 80] on div "Dense" at bounding box center [352, 80] width 48 height 14
